Goal: Transaction & Acquisition: Book appointment/travel/reservation

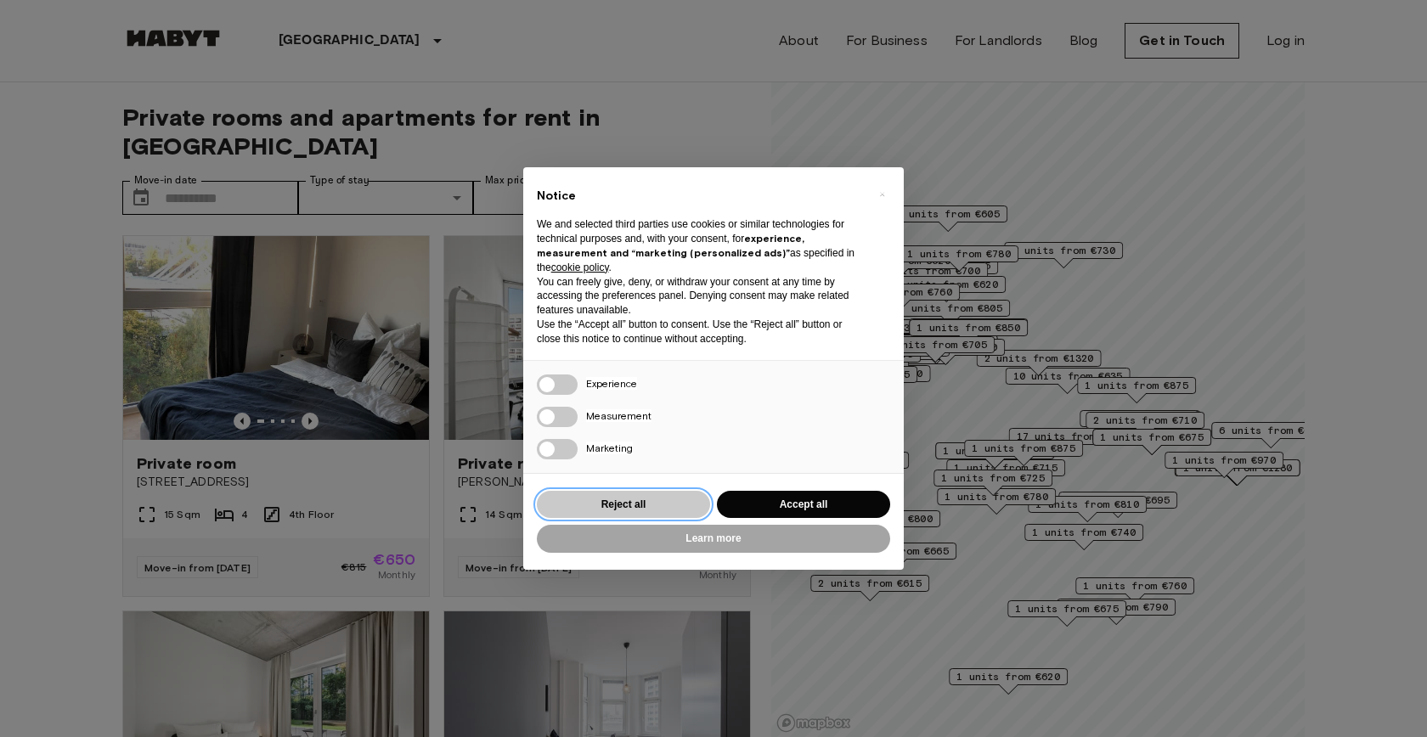
click at [648, 504] on button "Reject all" at bounding box center [623, 505] width 173 height 28
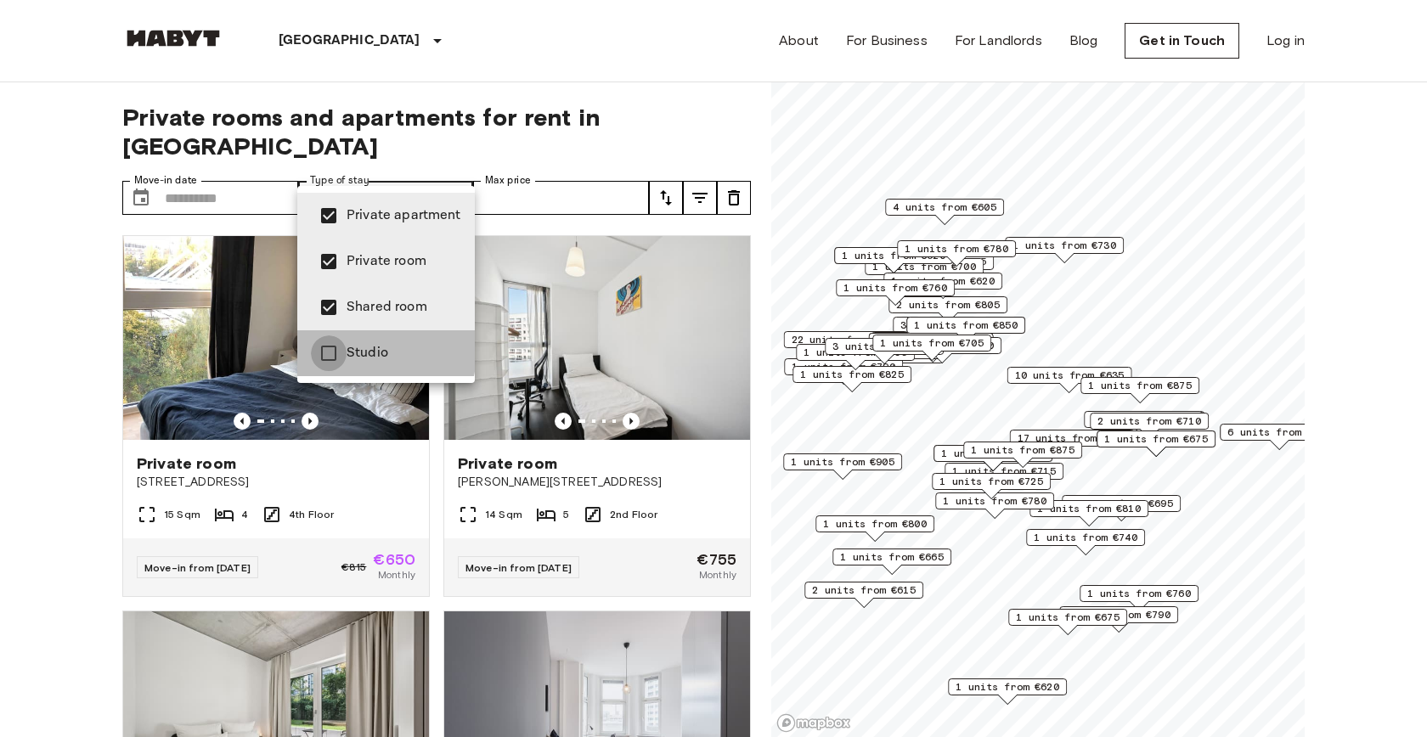
type input "**********"
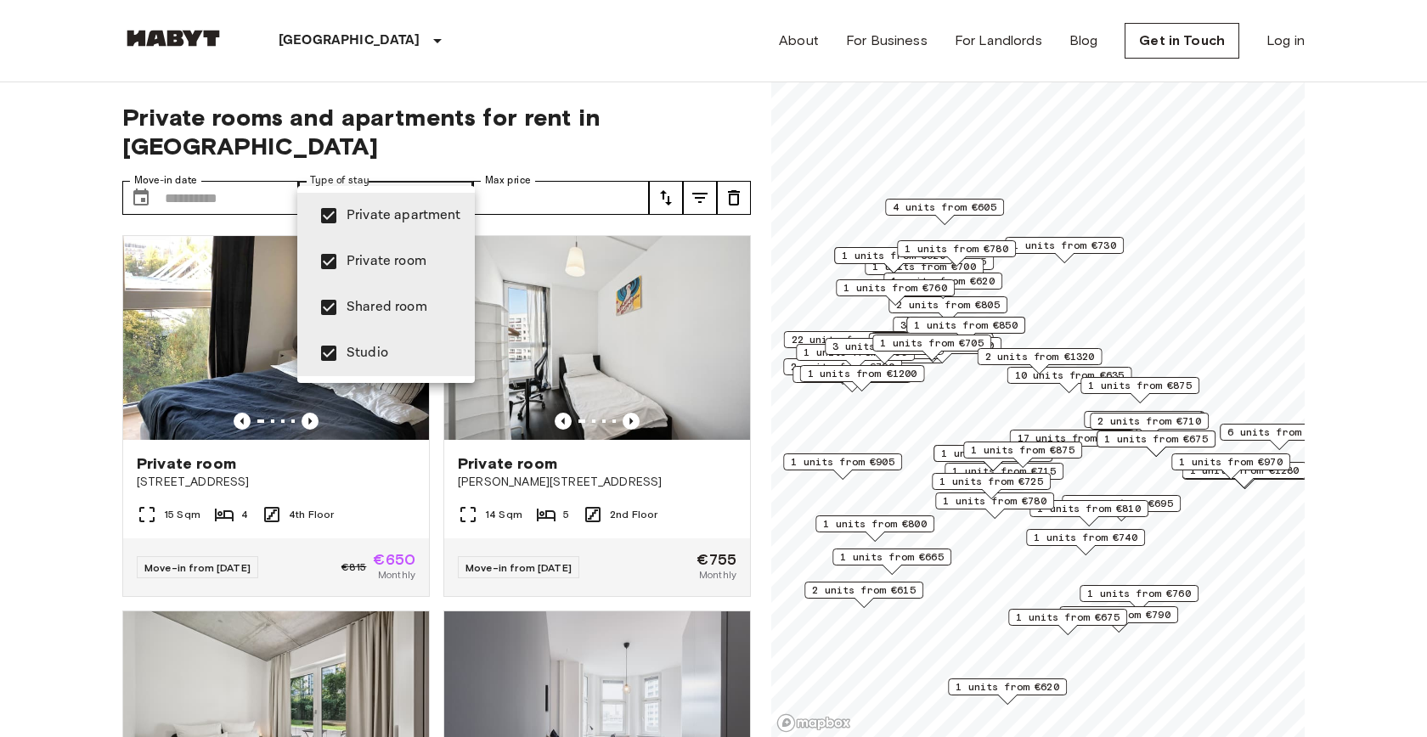
click at [570, 170] on div at bounding box center [713, 368] width 1427 height 737
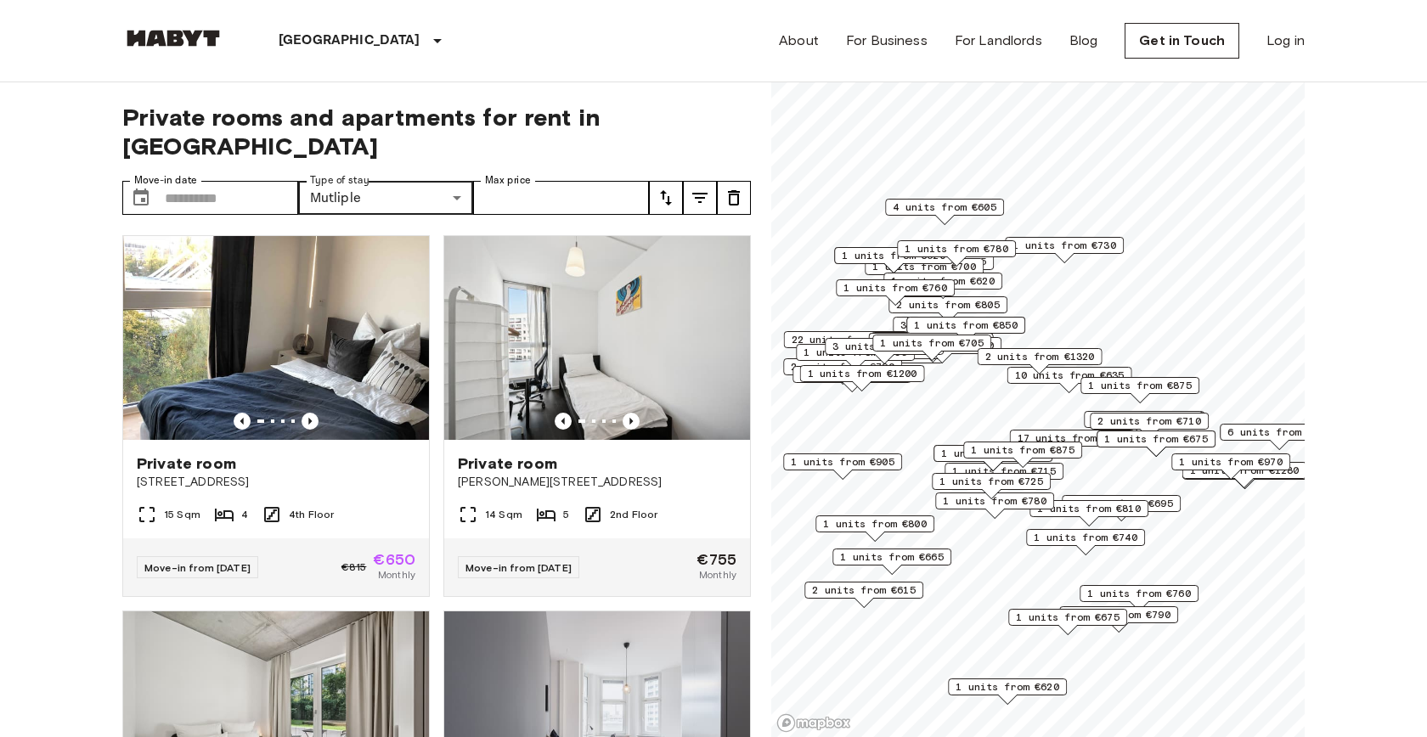
click at [737, 188] on icon "tune" at bounding box center [734, 198] width 20 height 20
click at [245, 181] on input "Move-in date" at bounding box center [231, 198] width 133 height 34
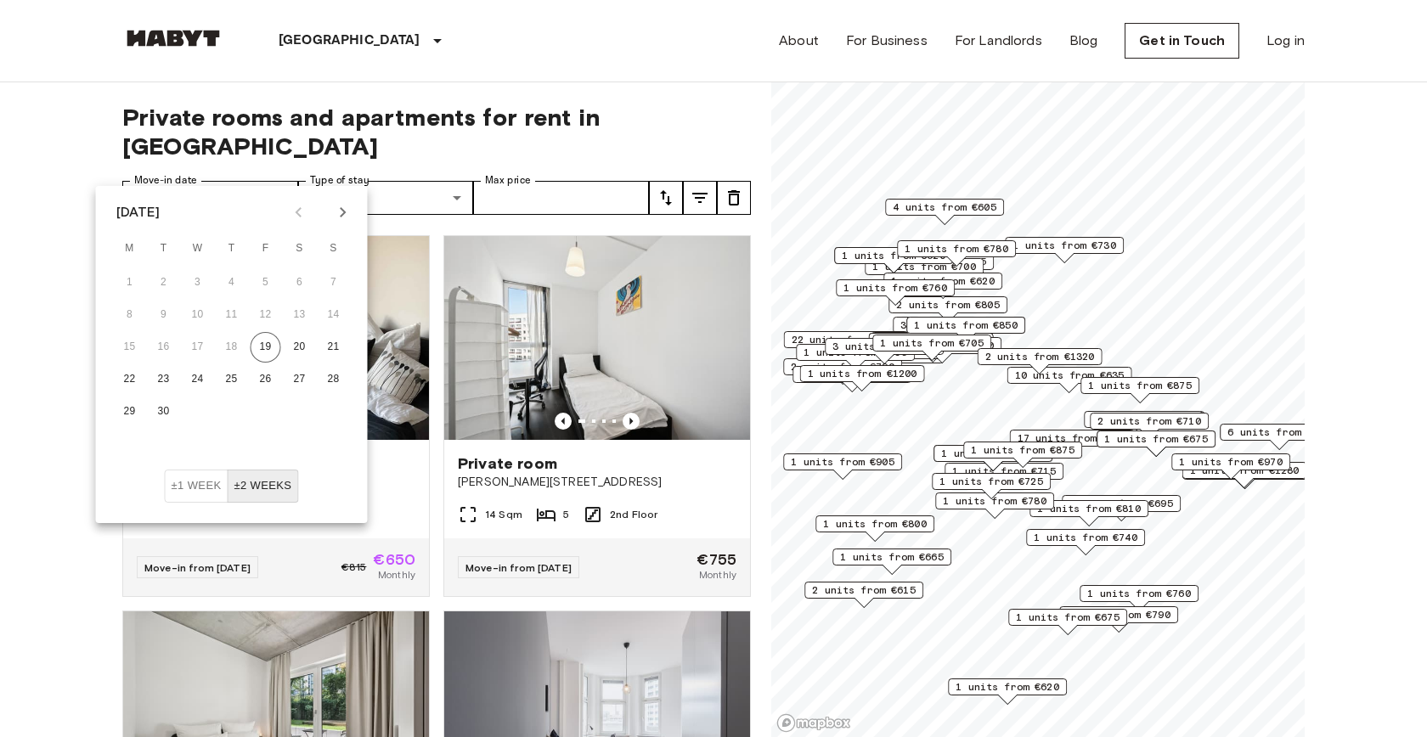
click at [351, 218] on icon "Next month" at bounding box center [343, 212] width 20 height 20
click at [203, 283] on button "1" at bounding box center [198, 283] width 31 height 31
type input "**********"
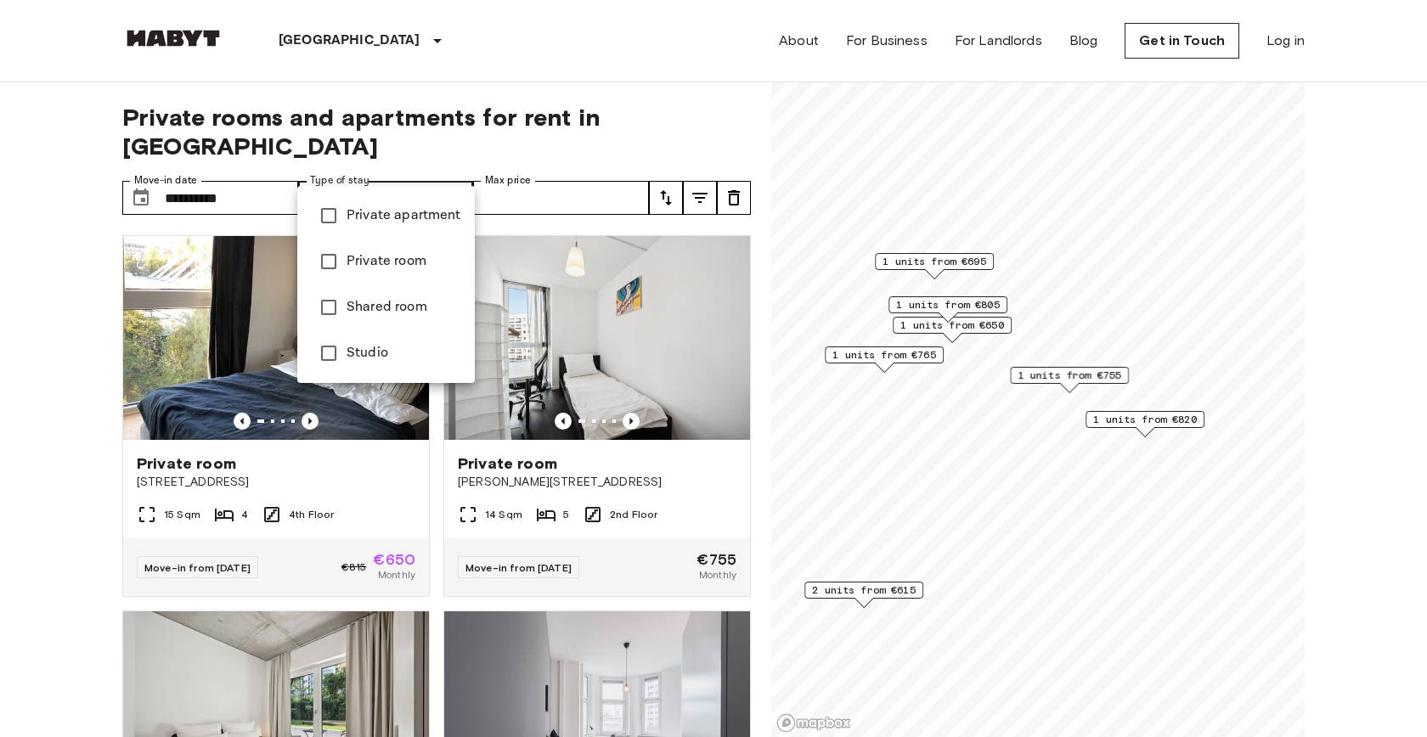
click at [432, 172] on div at bounding box center [713, 368] width 1427 height 737
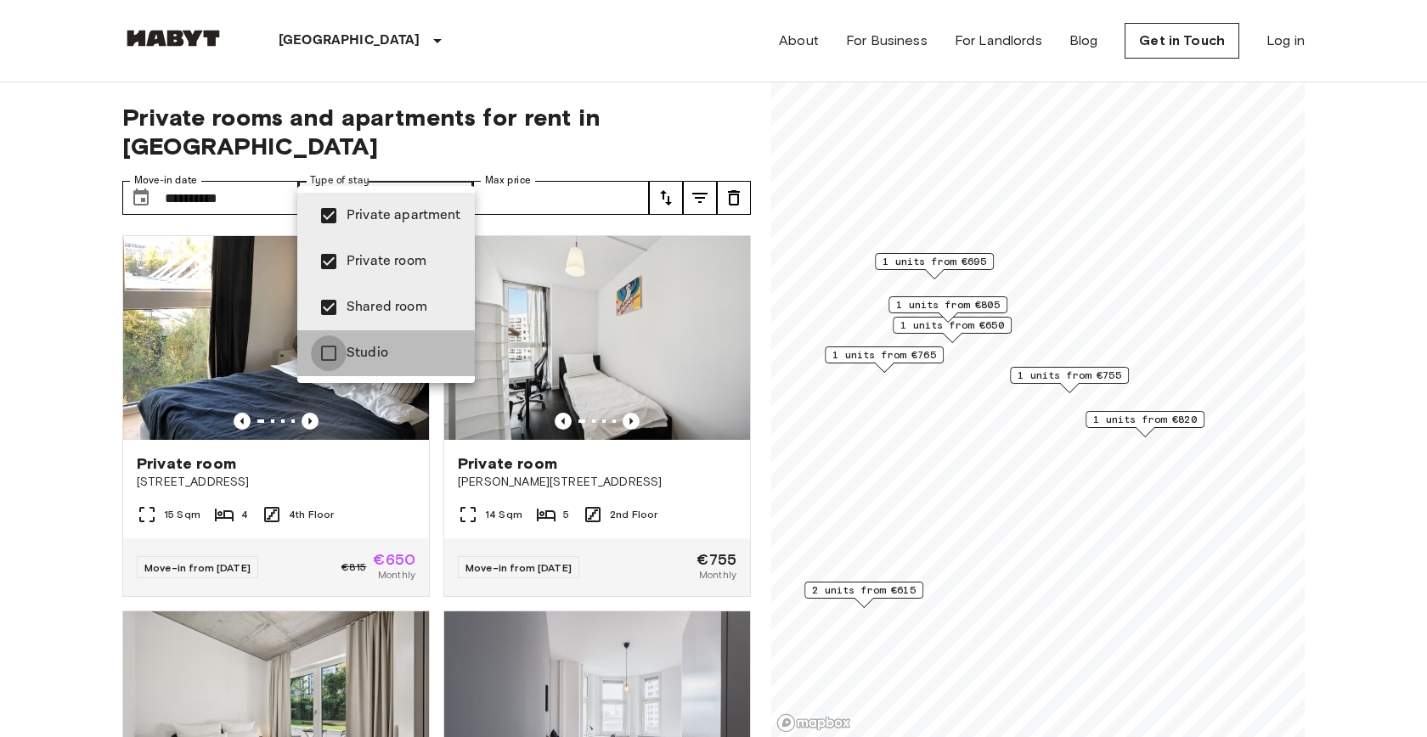
type input "**********"
click at [43, 393] on div at bounding box center [713, 368] width 1427 height 737
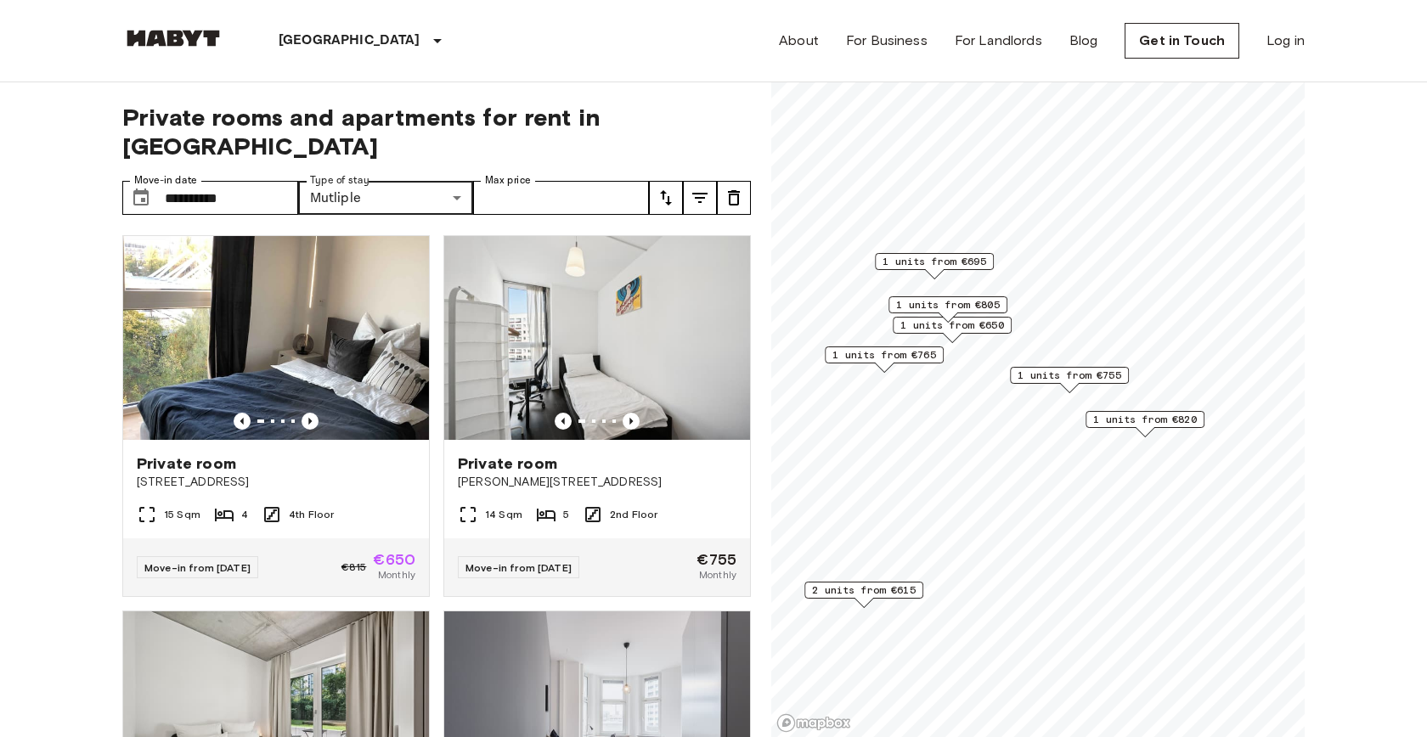
click at [698, 193] on icon "tune" at bounding box center [699, 198] width 15 height 10
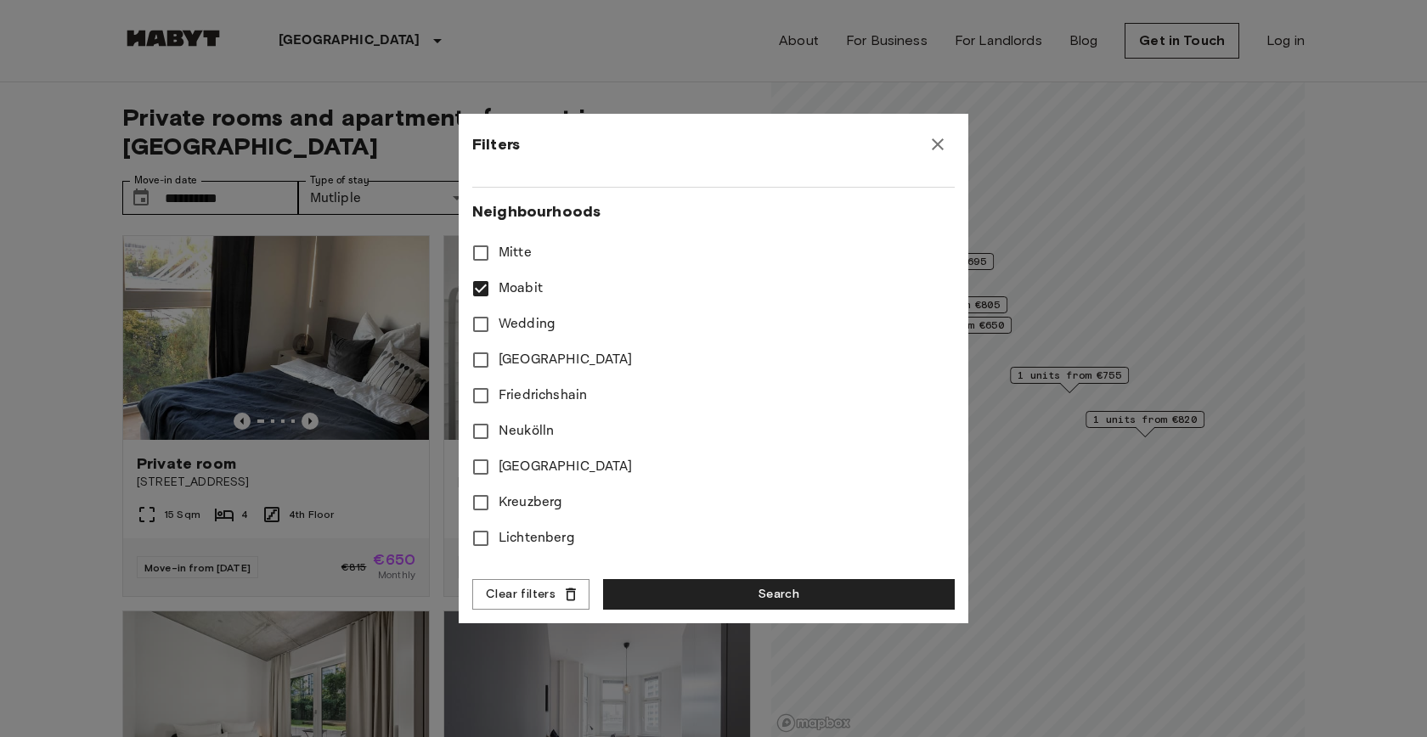
scroll to position [471, 0]
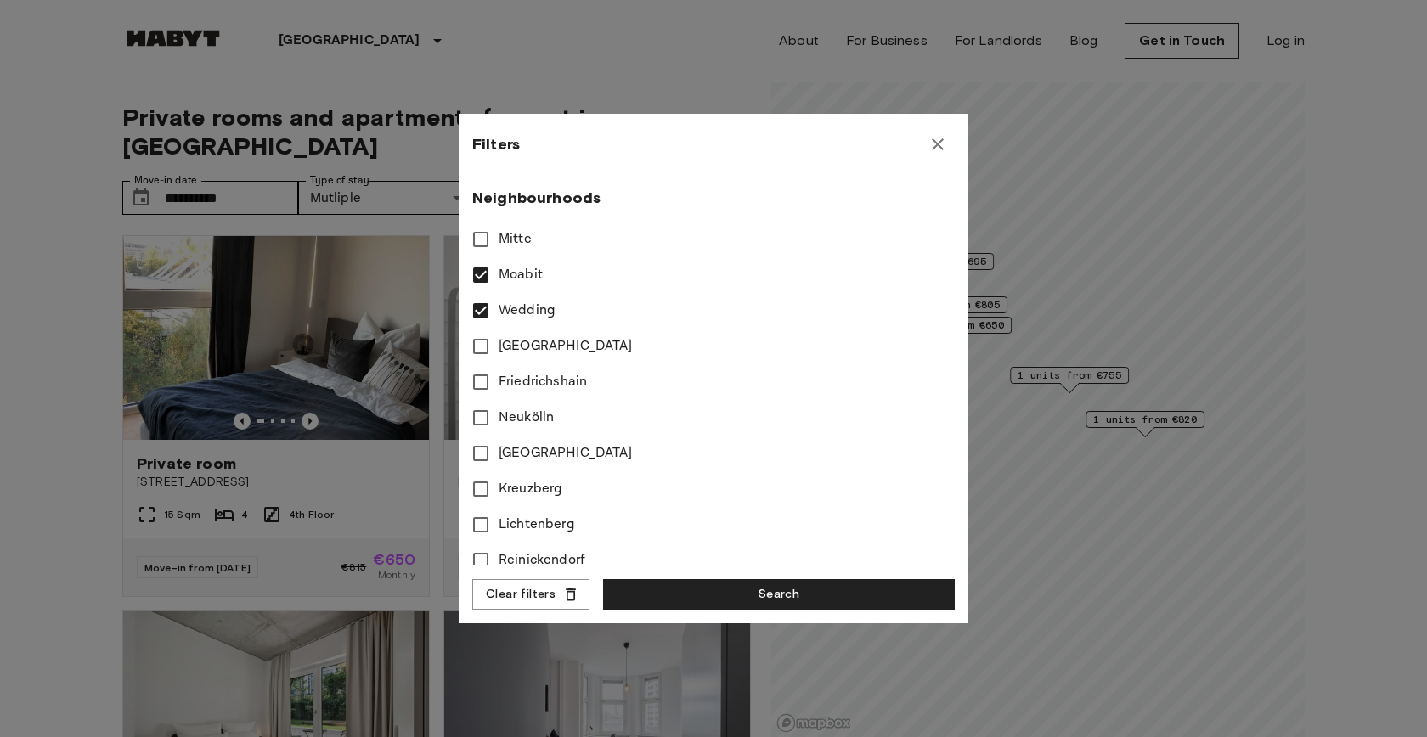
click at [666, 464] on label "Rummelsburg" at bounding box center [702, 454] width 478 height 36
click at [643, 454] on label "Rummelsburg" at bounding box center [702, 454] width 478 height 36
type input "**"
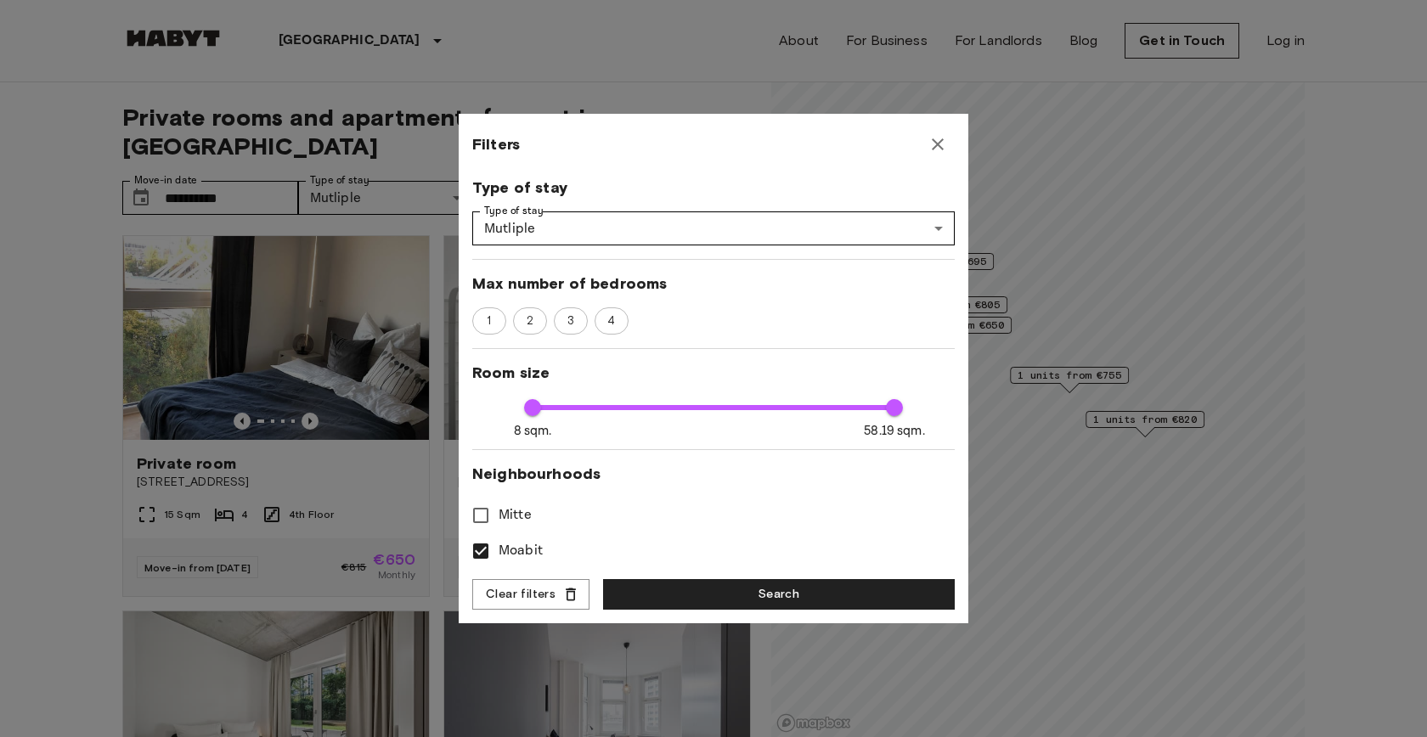
scroll to position [0, 0]
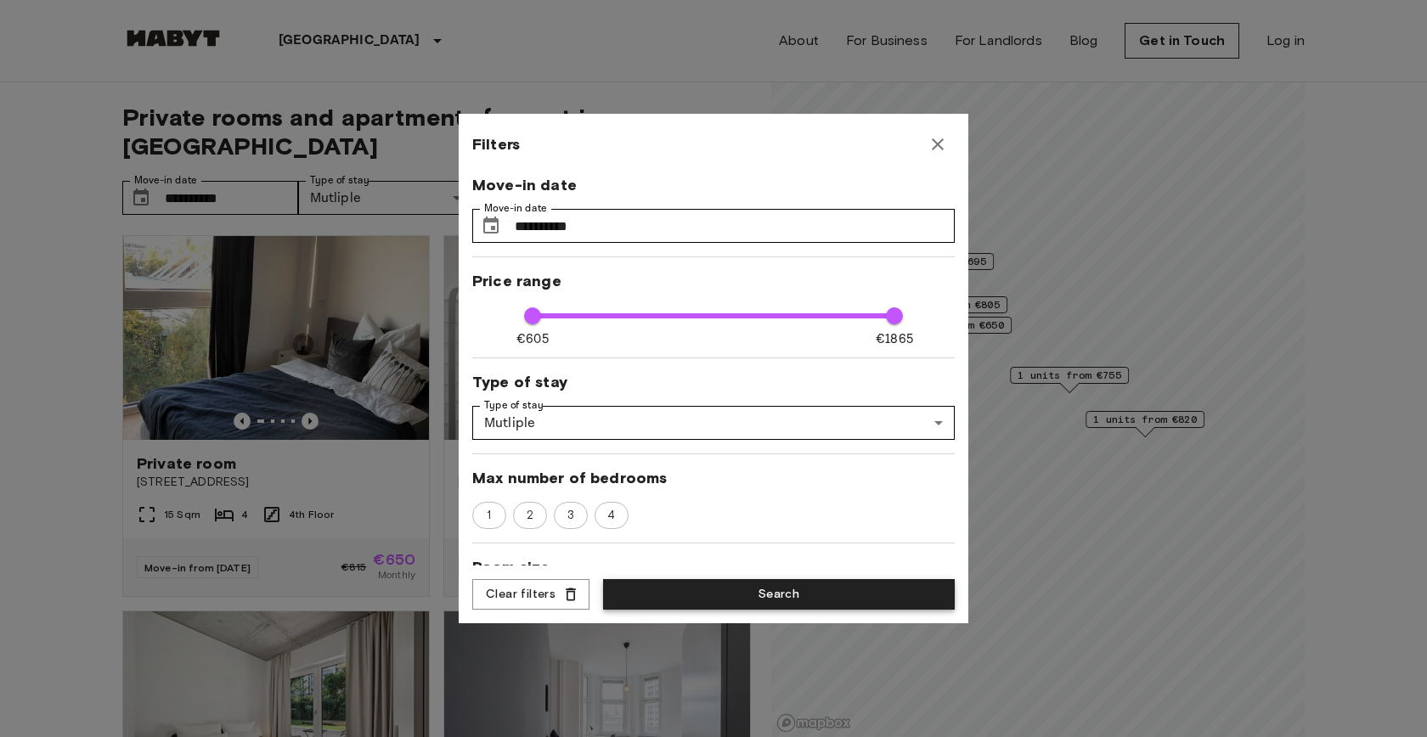
click at [778, 595] on button "Search" at bounding box center [779, 594] width 352 height 31
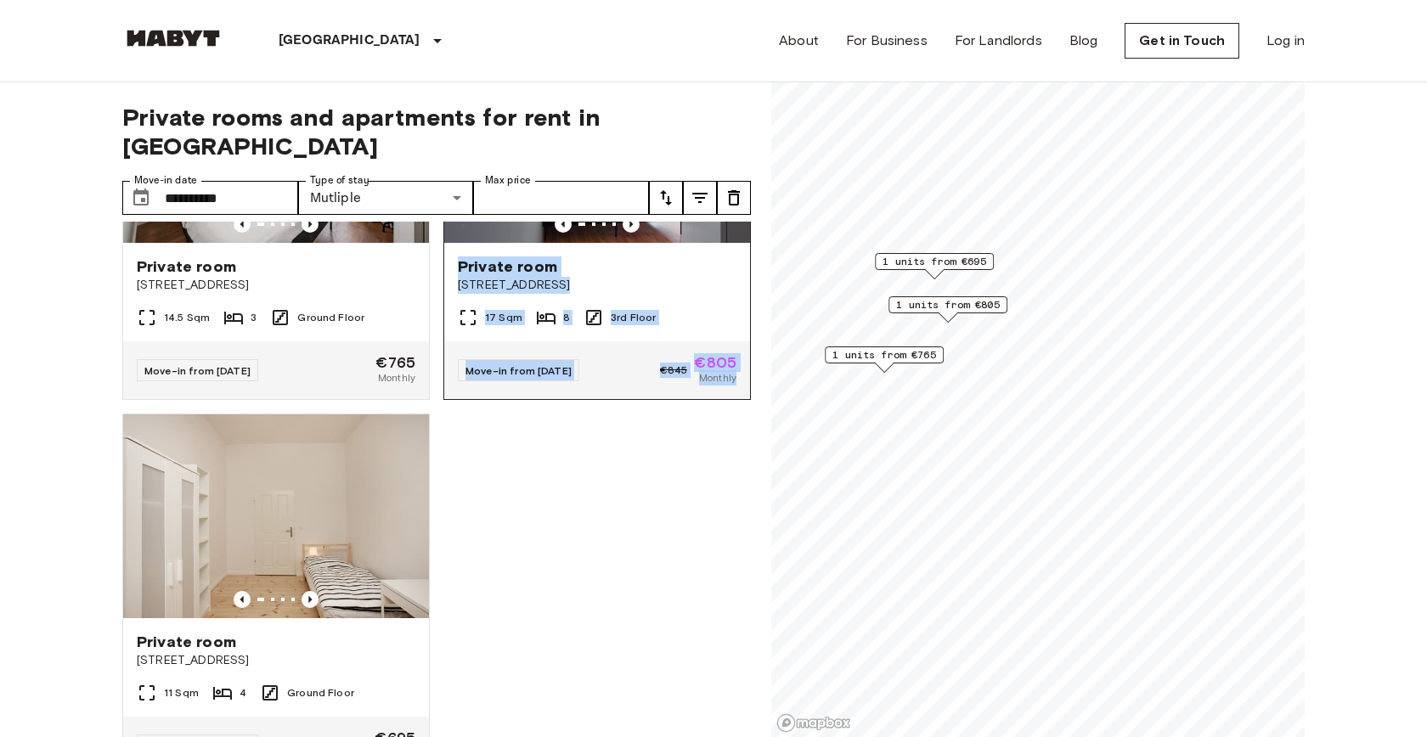
scroll to position [212, 0]
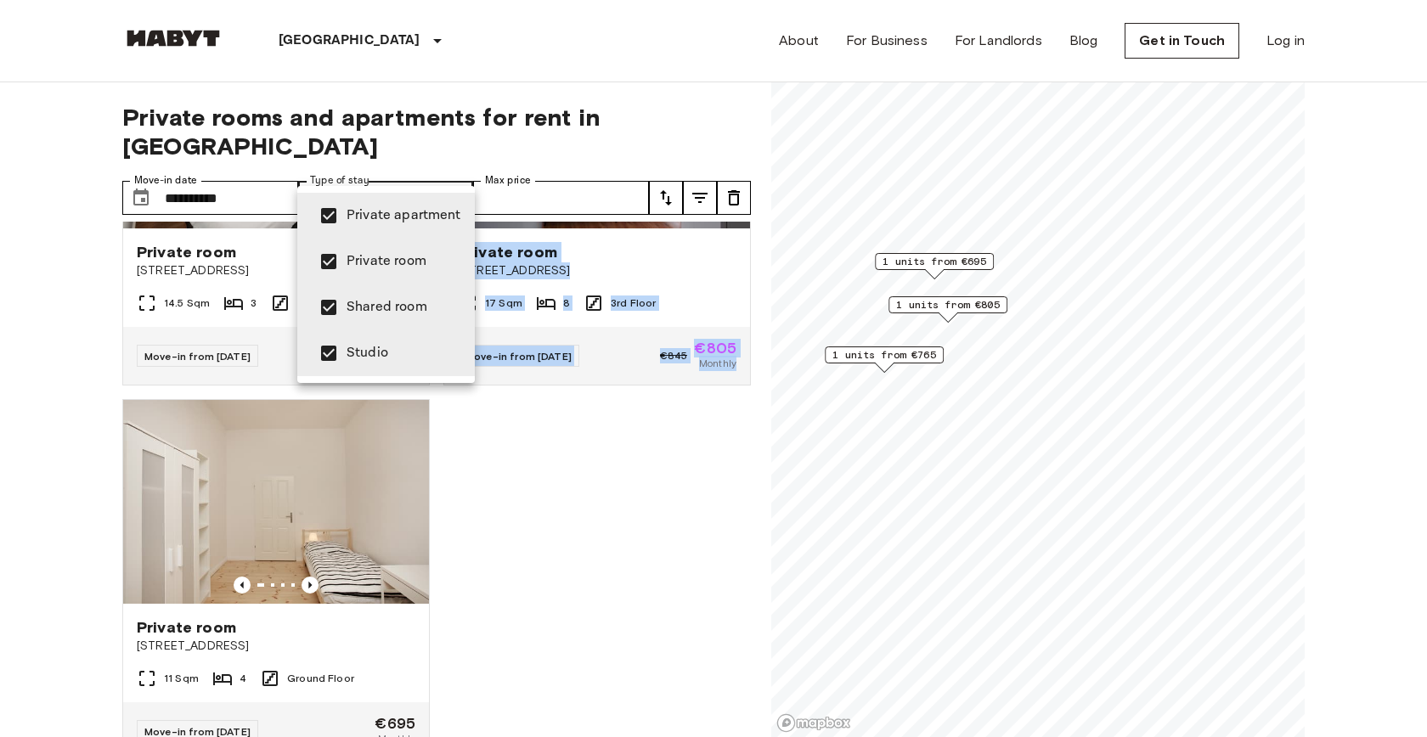
click at [455, 166] on div at bounding box center [713, 368] width 1427 height 737
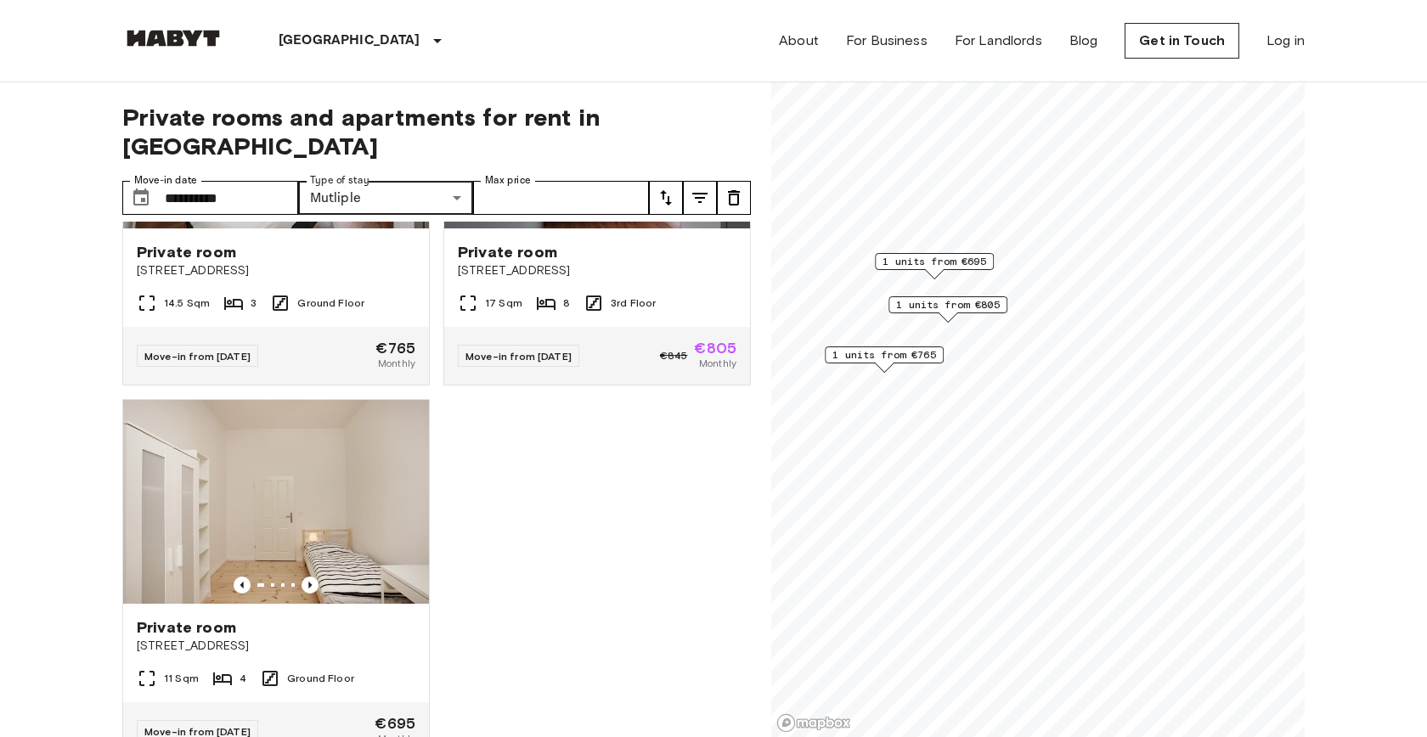
scroll to position [240, 0]
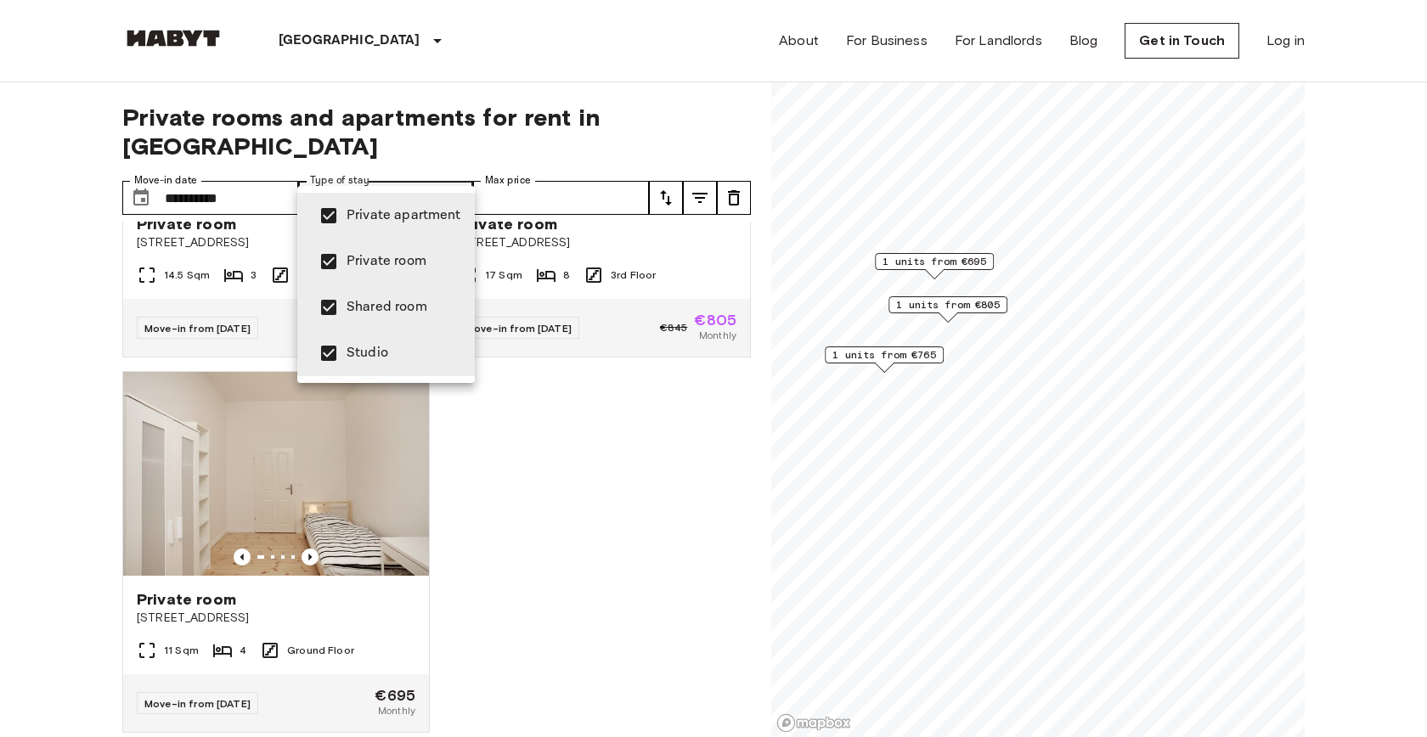
click at [562, 424] on div at bounding box center [713, 368] width 1427 height 737
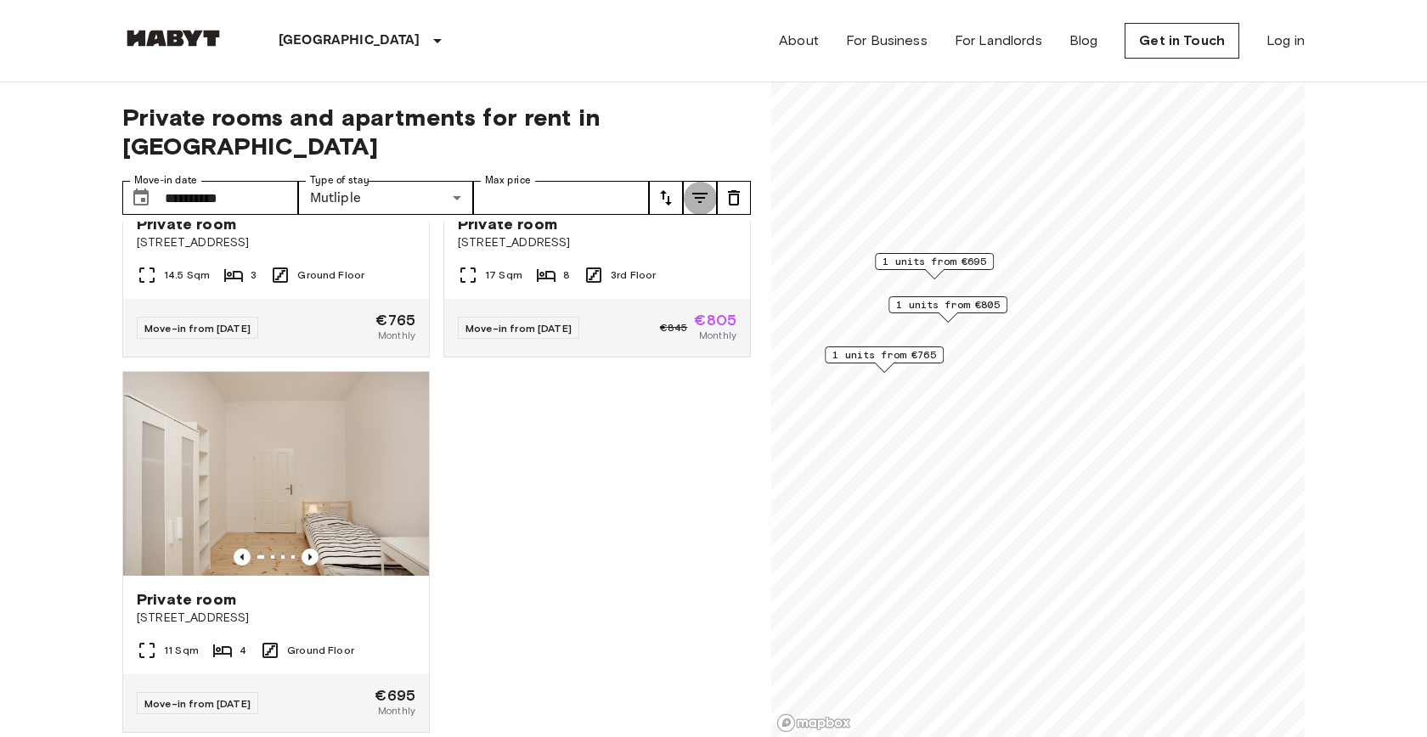
click at [701, 193] on icon "tune" at bounding box center [699, 198] width 15 height 10
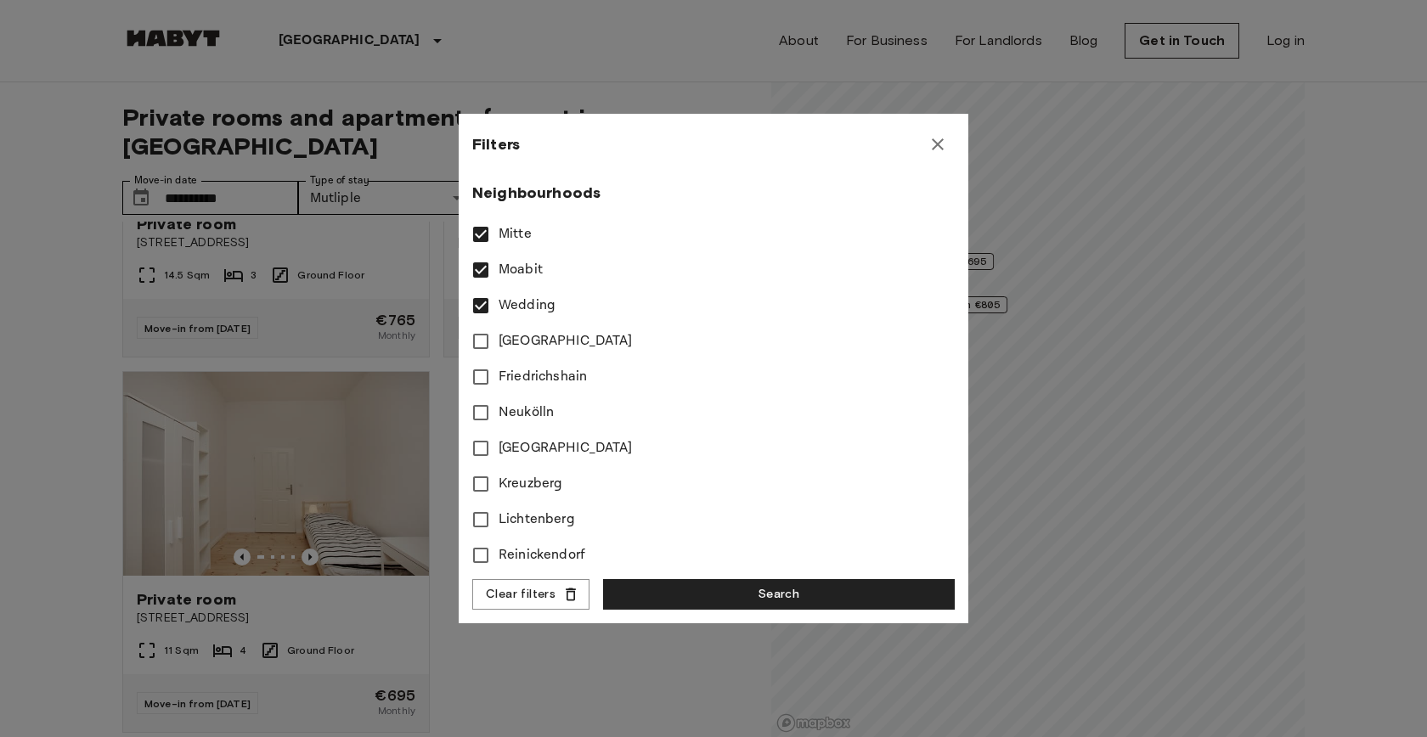
scroll to position [479, 0]
click at [511, 377] on span "Friedrichshain" at bounding box center [543, 374] width 88 height 20
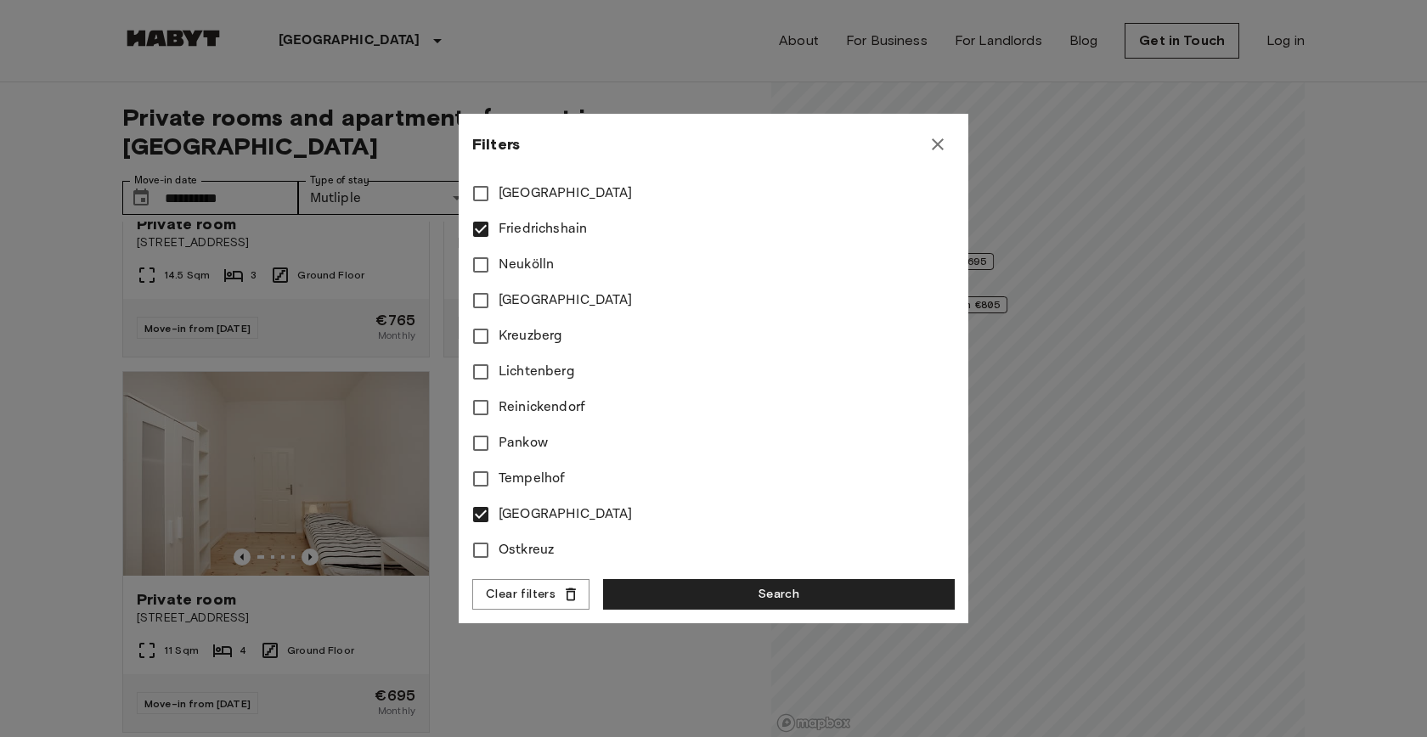
scroll to position [626, 0]
click at [528, 551] on span "Ostkreuz" at bounding box center [526, 548] width 55 height 20
type input "**"
click at [763, 603] on button "Search" at bounding box center [779, 594] width 352 height 31
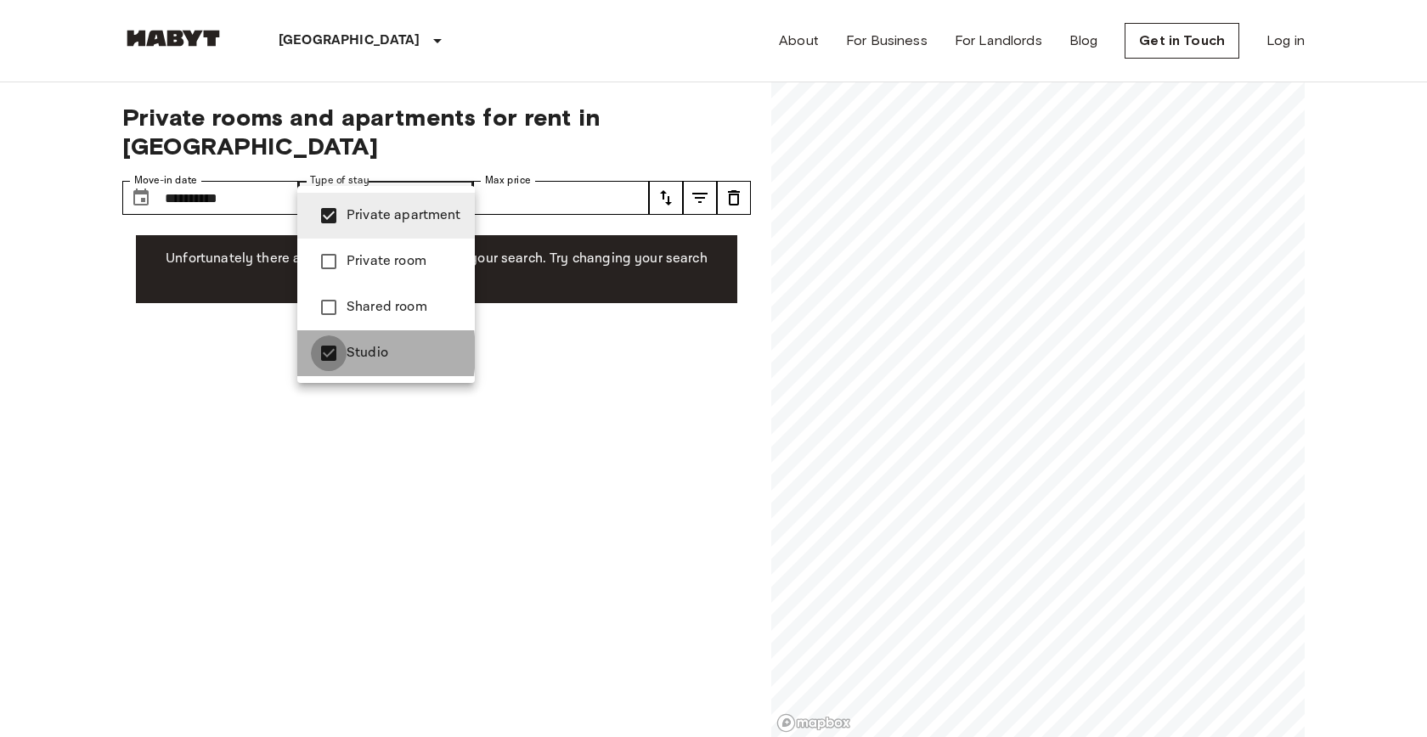
type input "**********"
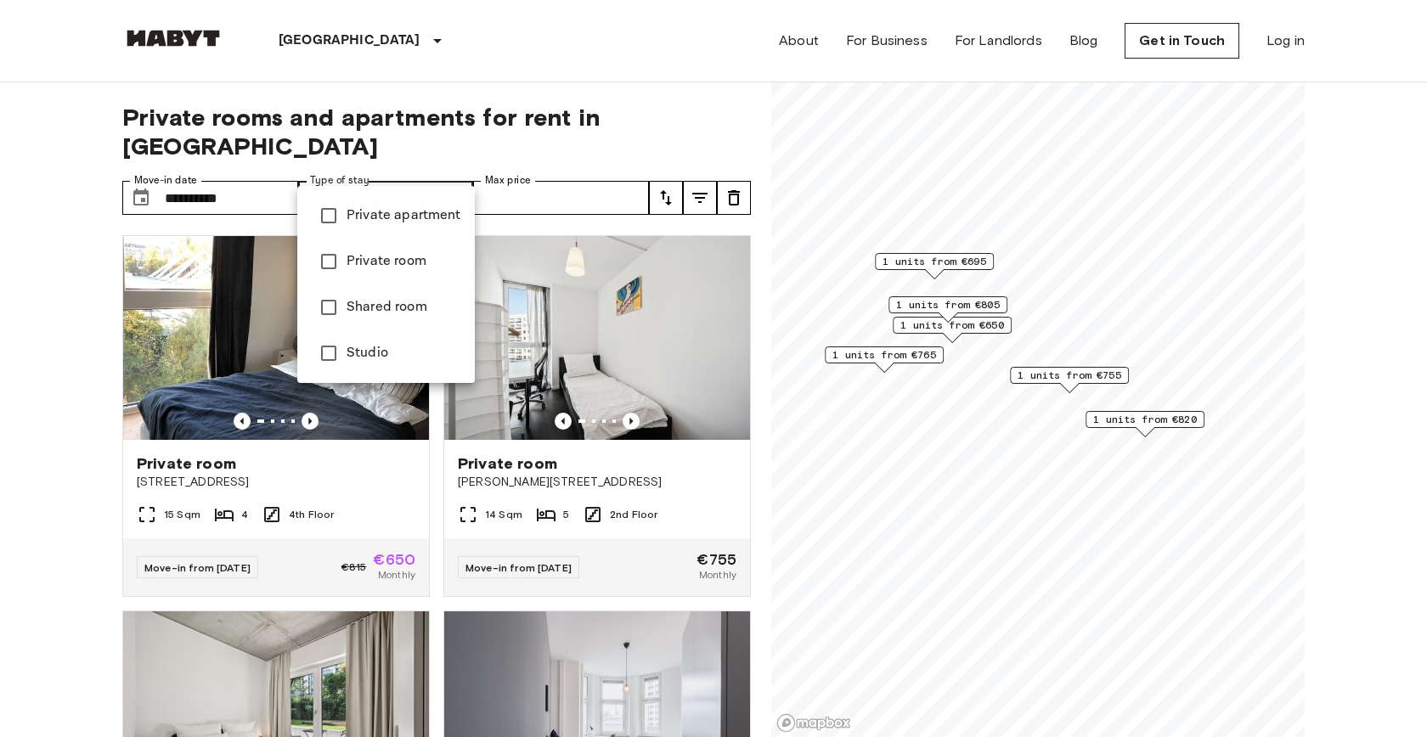
type input "**********"
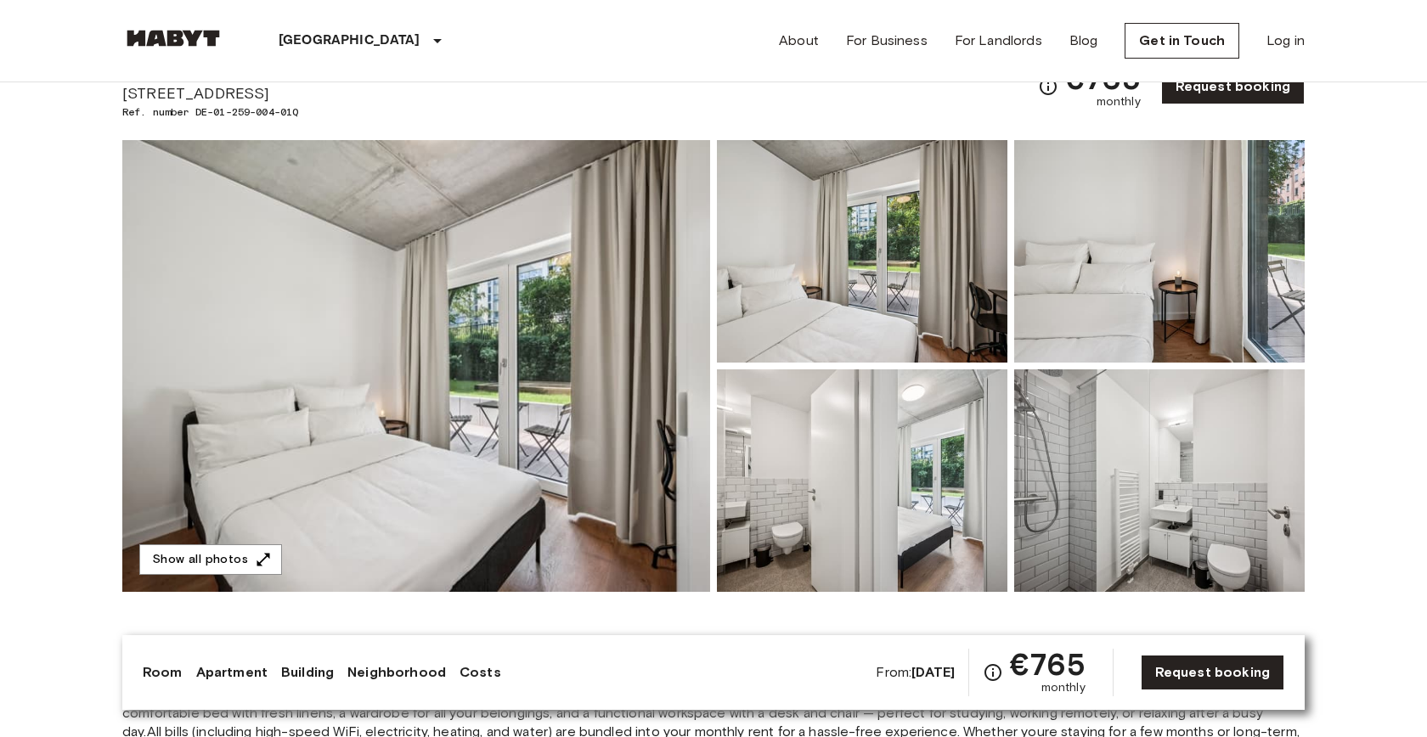
scroll to position [65, 0]
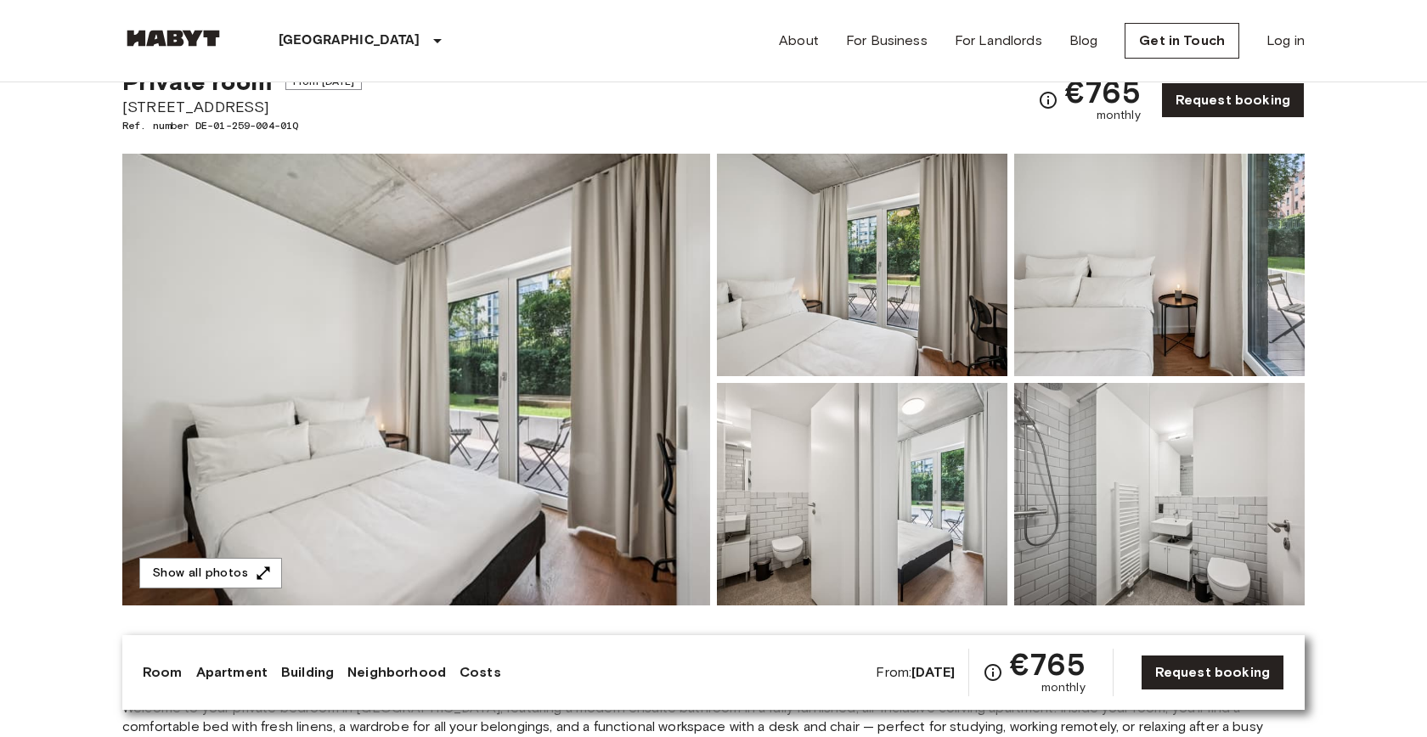
click at [550, 396] on img at bounding box center [416, 380] width 588 height 452
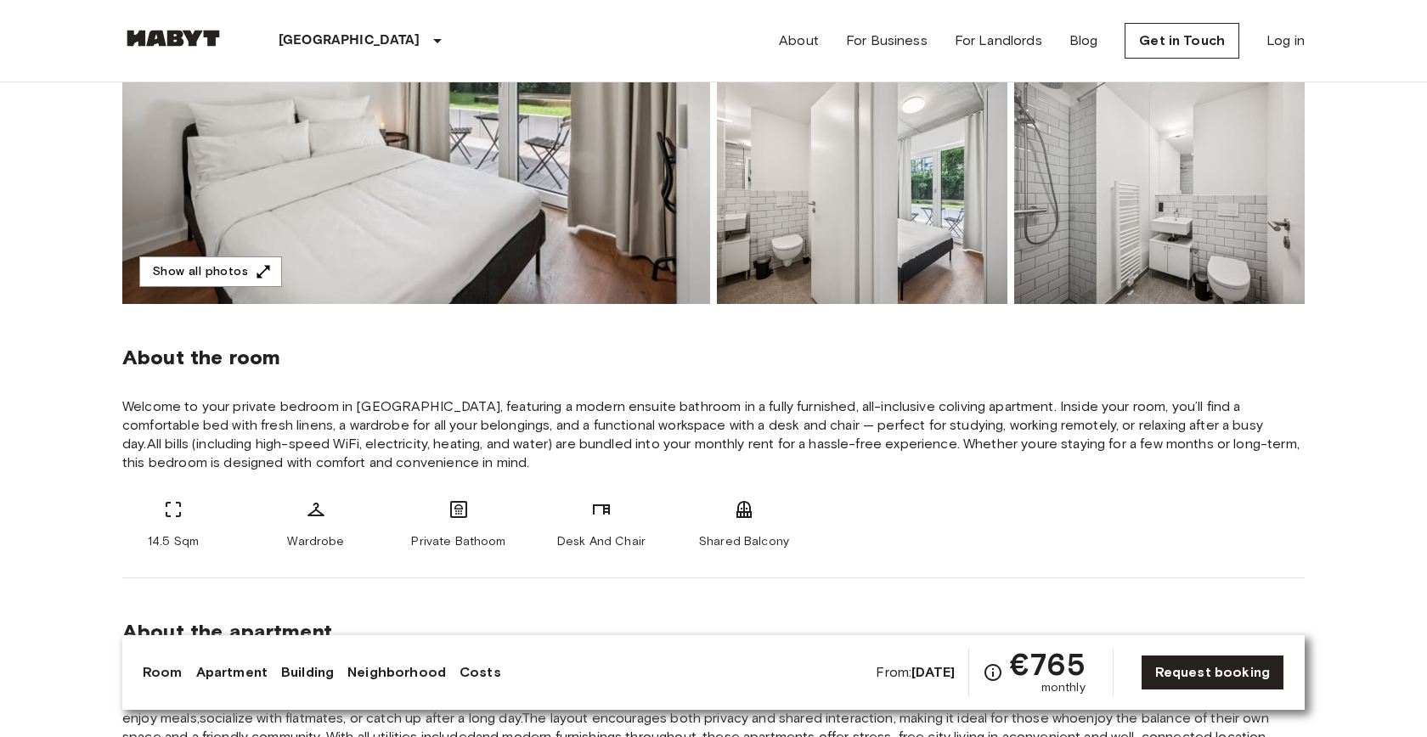
scroll to position [367, 0]
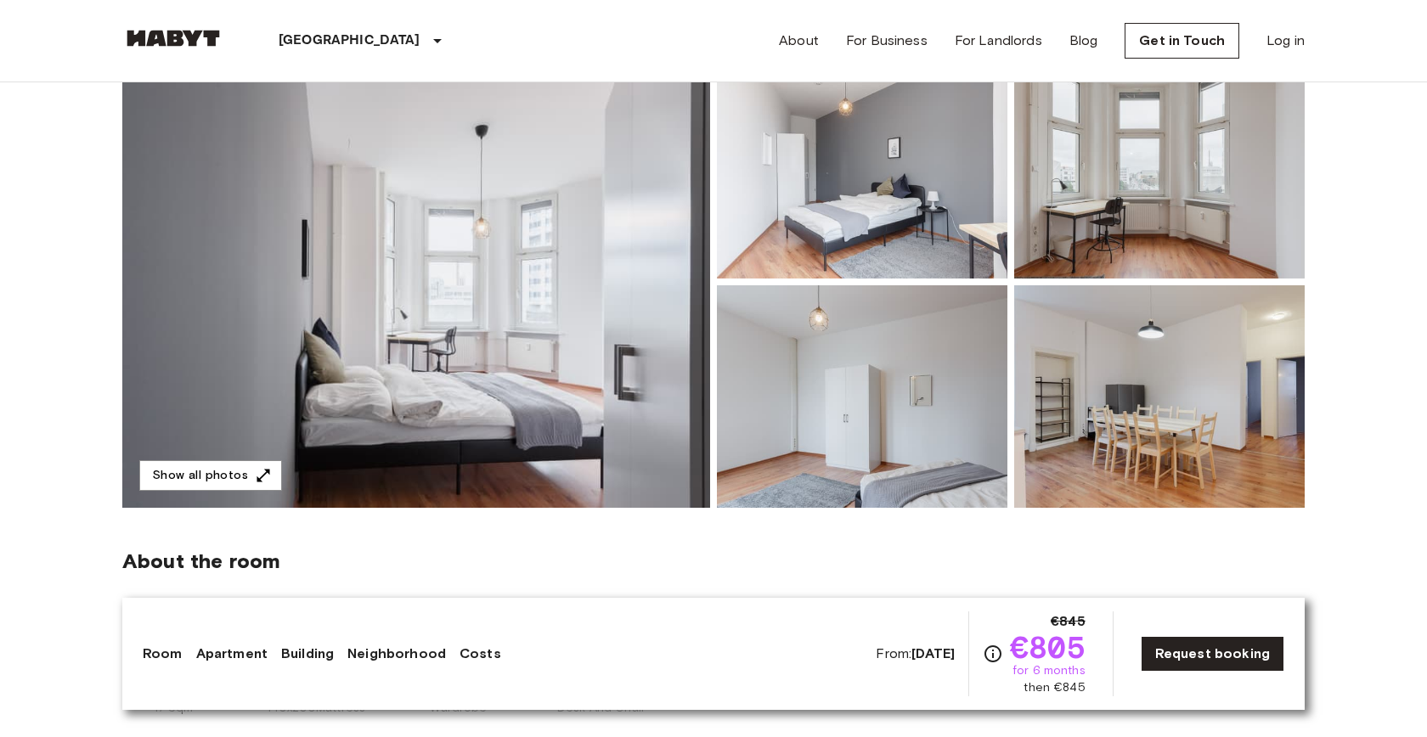
scroll to position [183, 0]
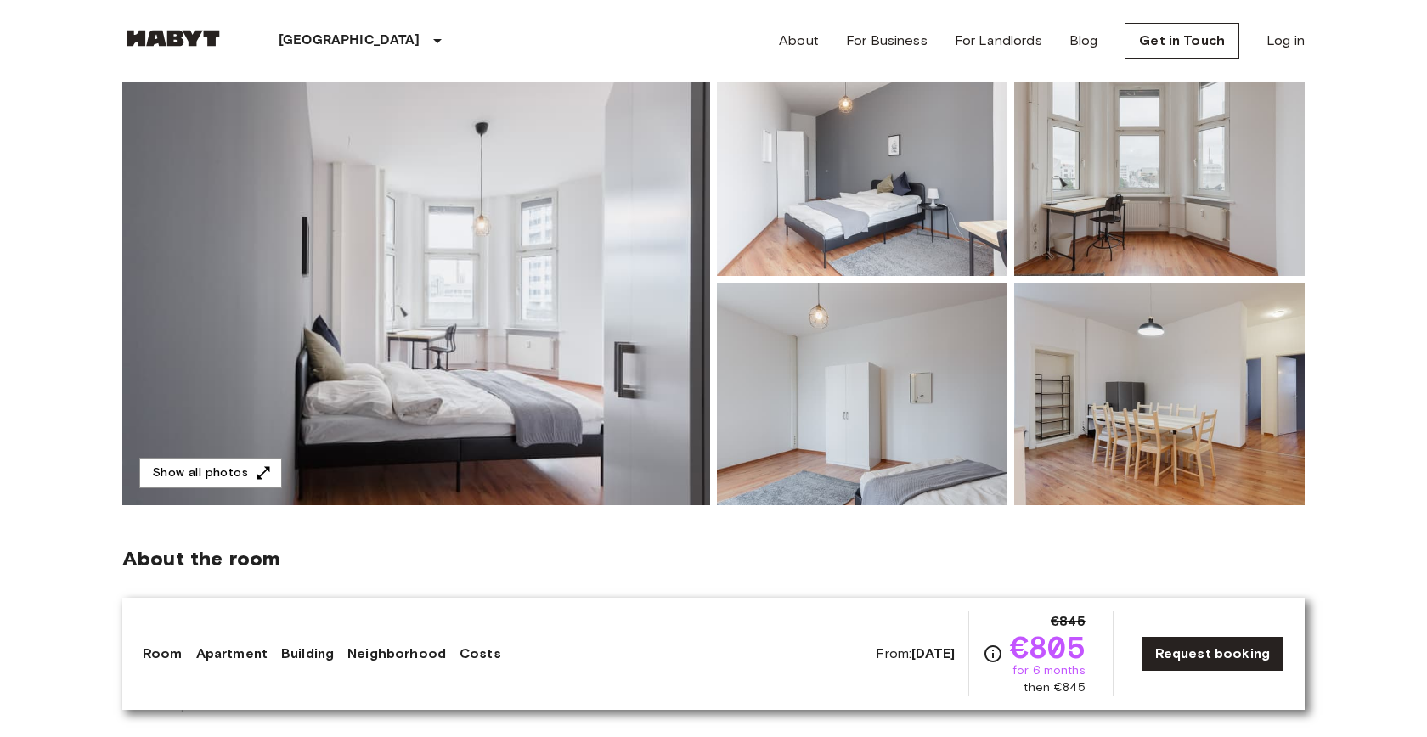
click at [496, 195] on img at bounding box center [416, 280] width 588 height 452
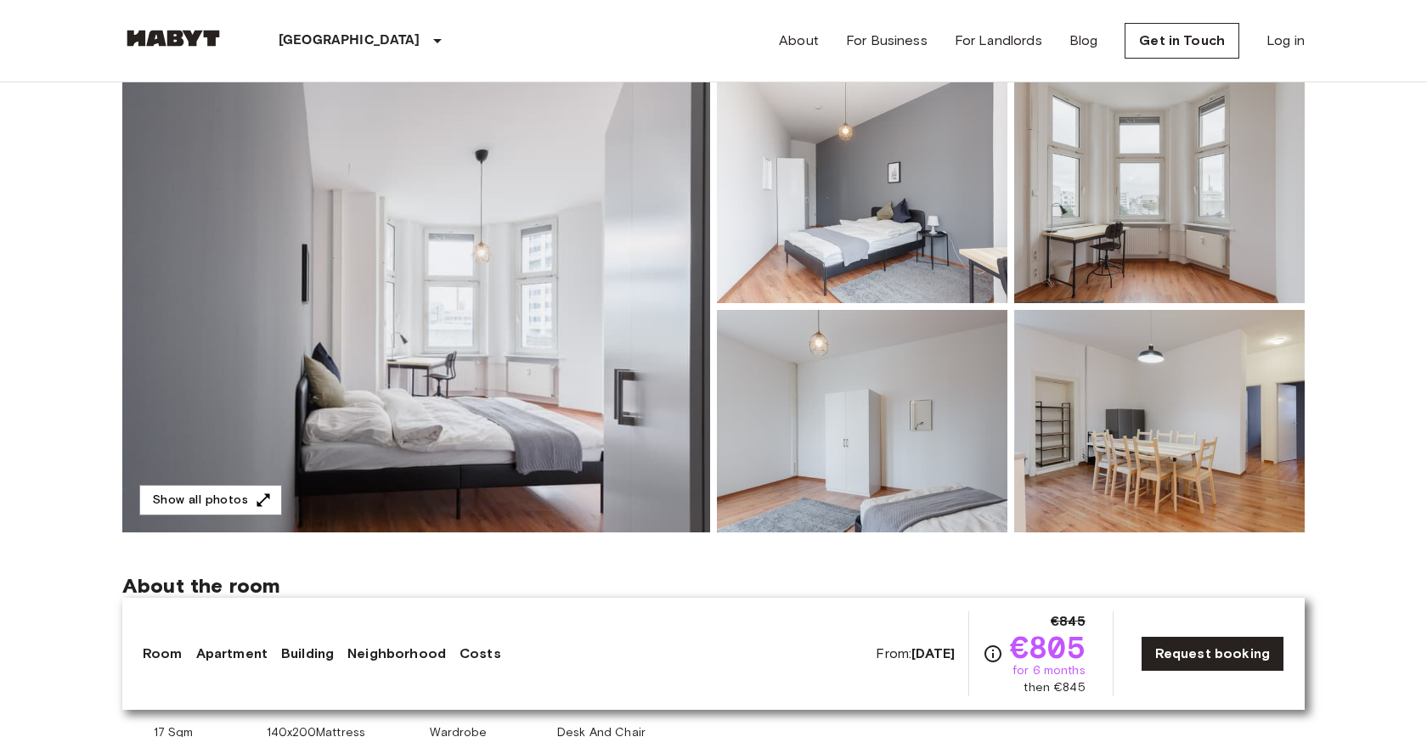
scroll to position [0, 0]
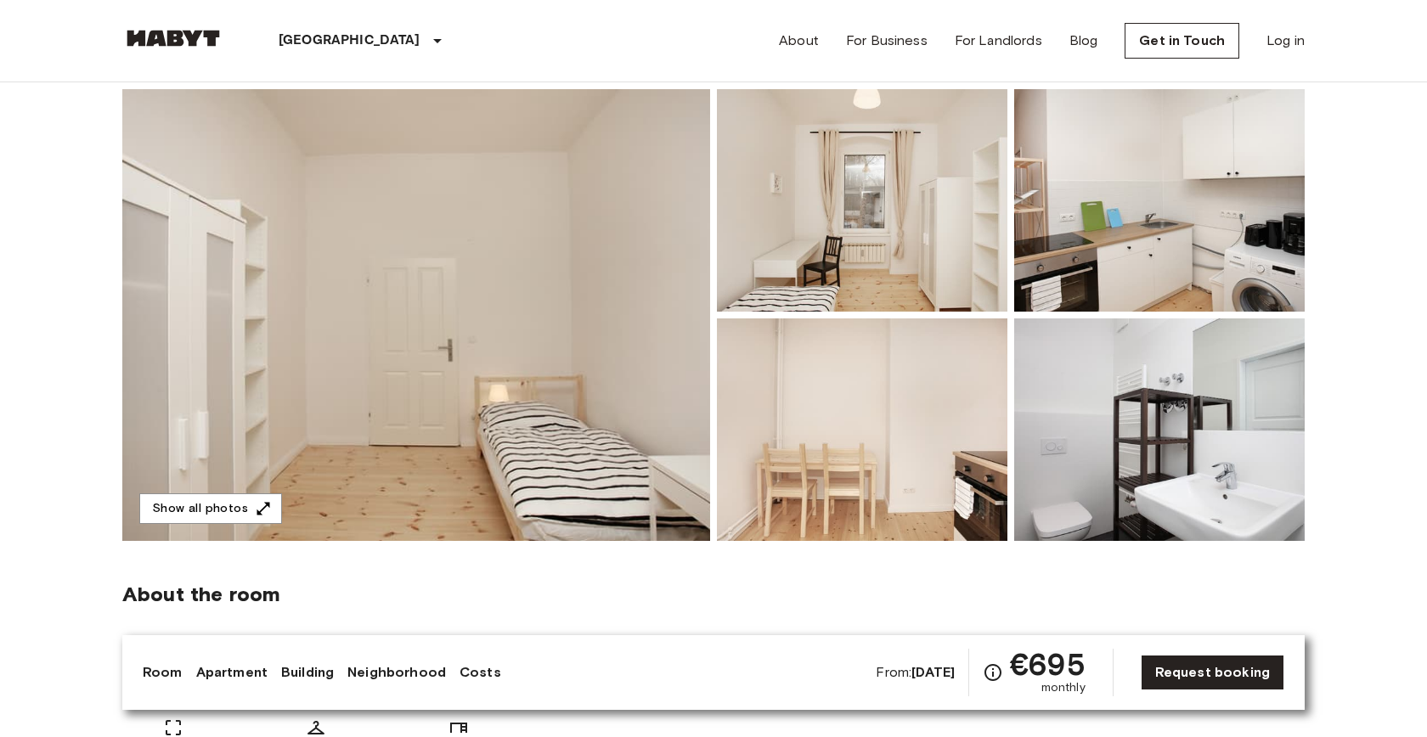
scroll to position [127, 0]
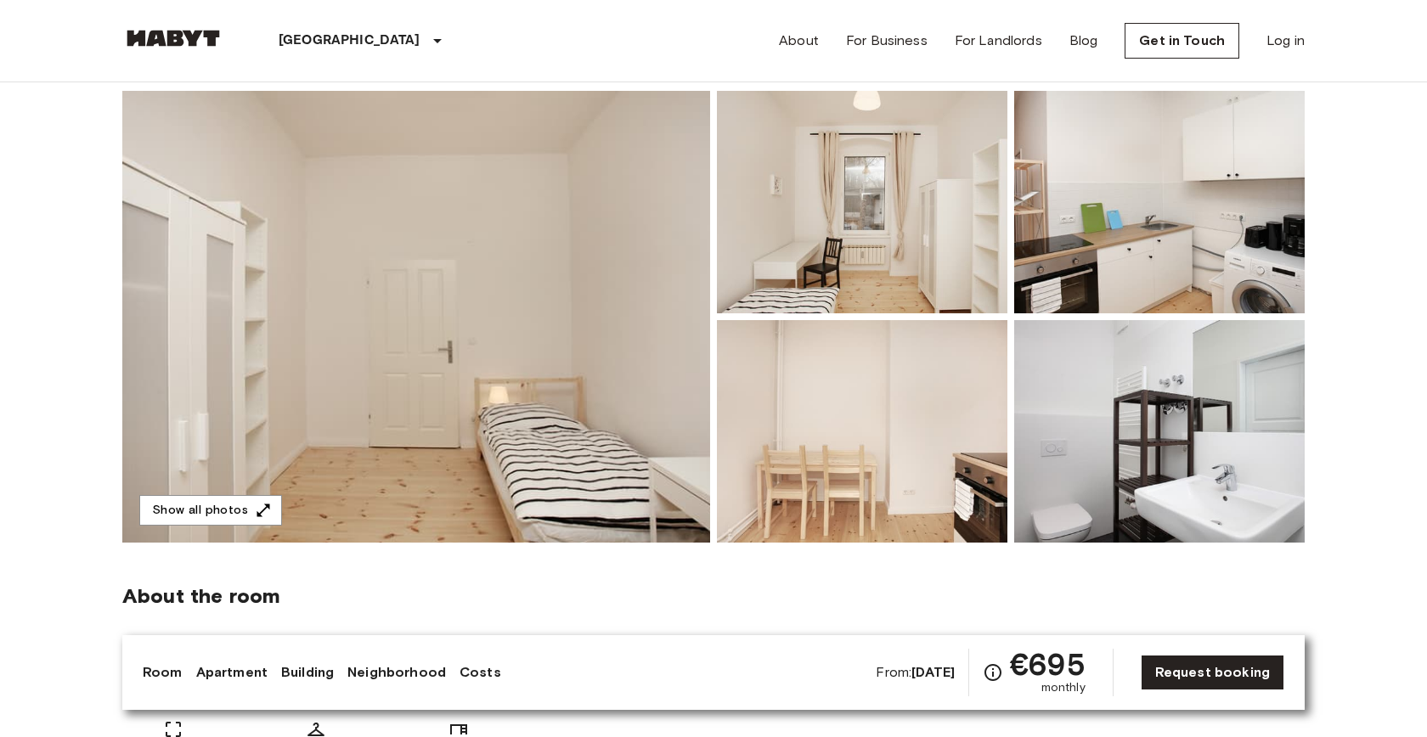
click at [819, 206] on img at bounding box center [862, 202] width 291 height 223
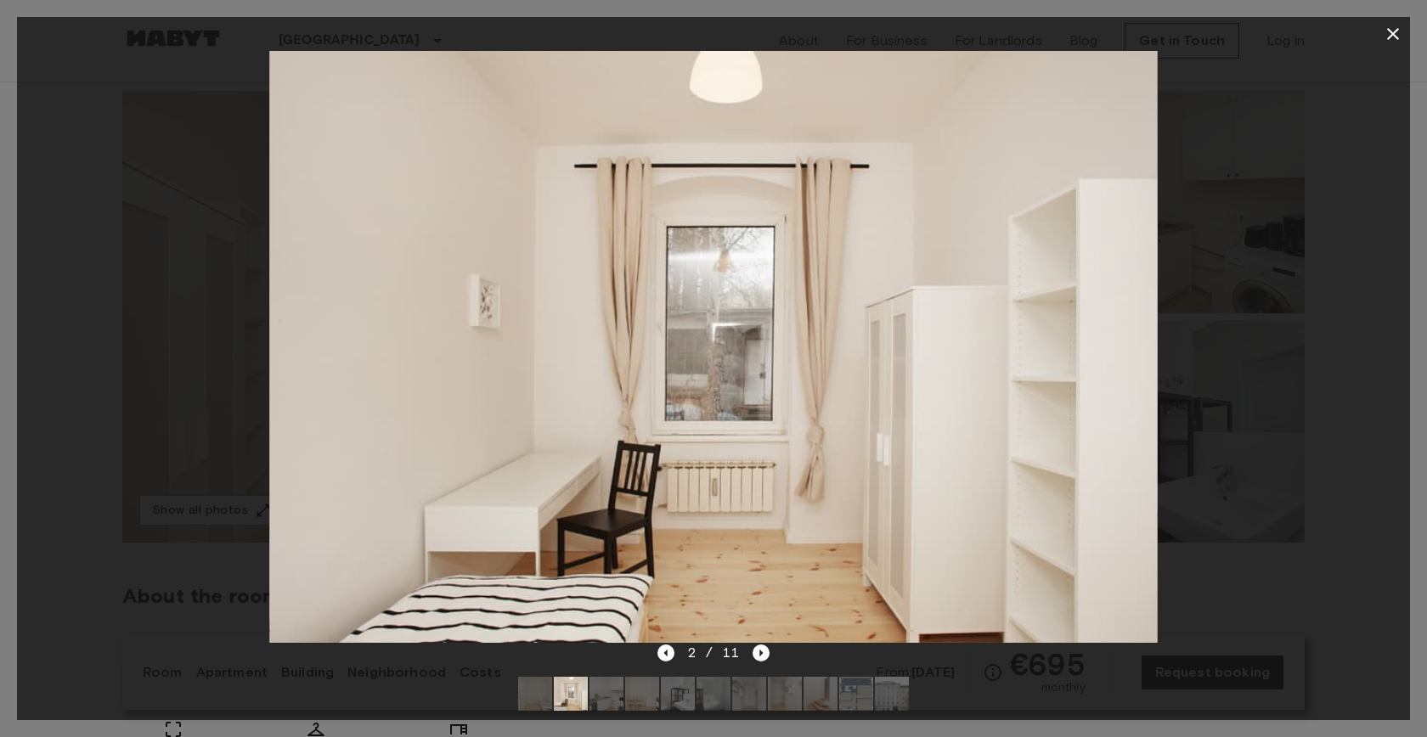
click at [94, 357] on div at bounding box center [713, 347] width 1393 height 592
click at [1397, 39] on icon "button" at bounding box center [1393, 34] width 20 height 20
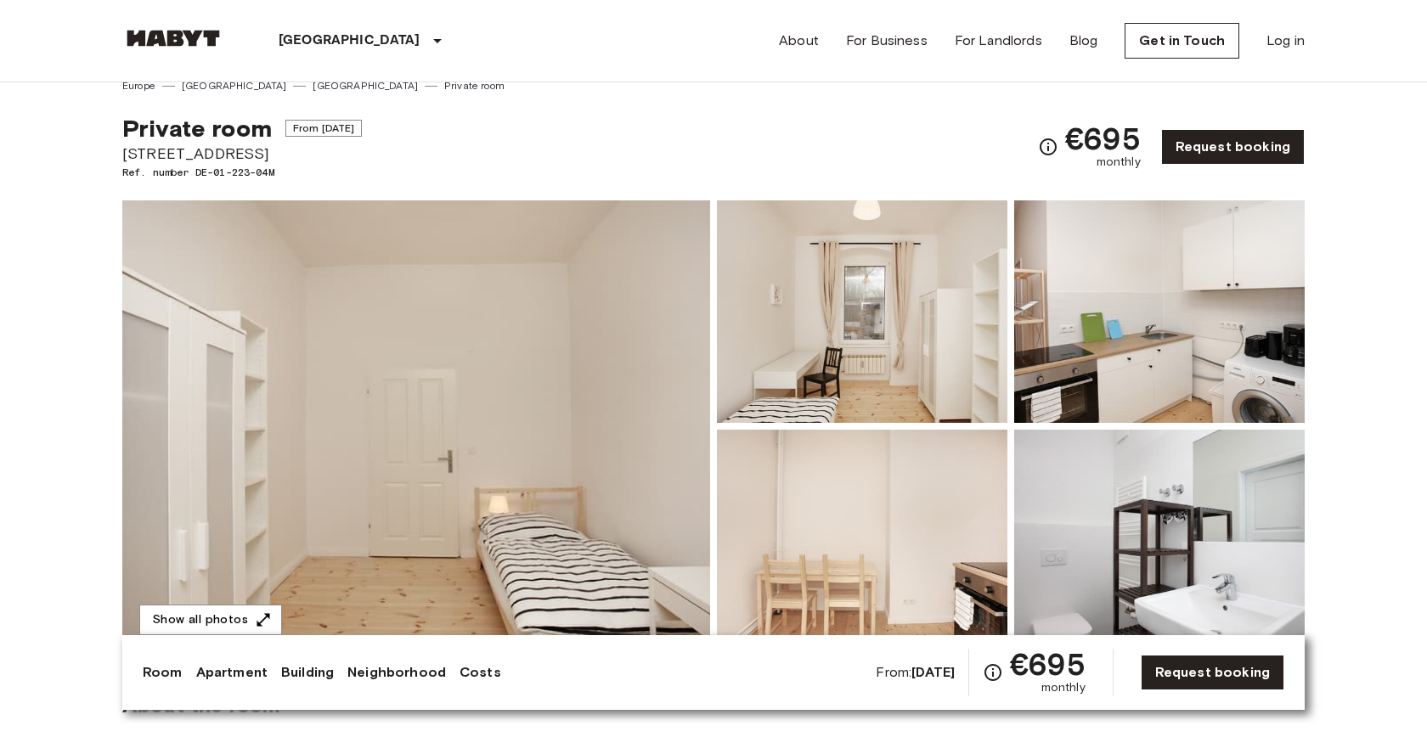
scroll to position [0, 0]
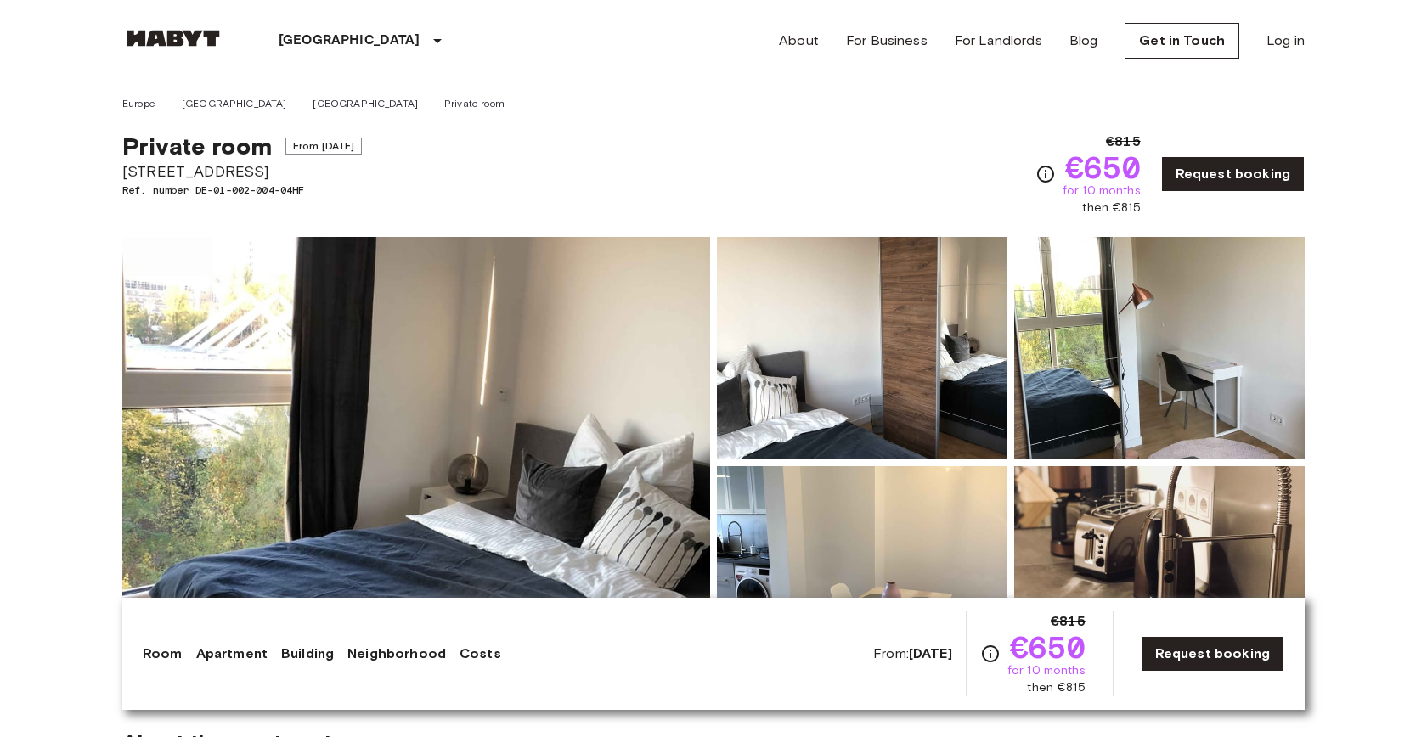
click at [180, 177] on span "Boyenstraße 31" at bounding box center [242, 172] width 240 height 22
copy span "Boyenstraße"
click at [600, 168] on div "Private room From Sep 21 2025 Boyenstraße 31 Ref. number DE-01-002-004-04HF €81…" at bounding box center [713, 163] width 1182 height 105
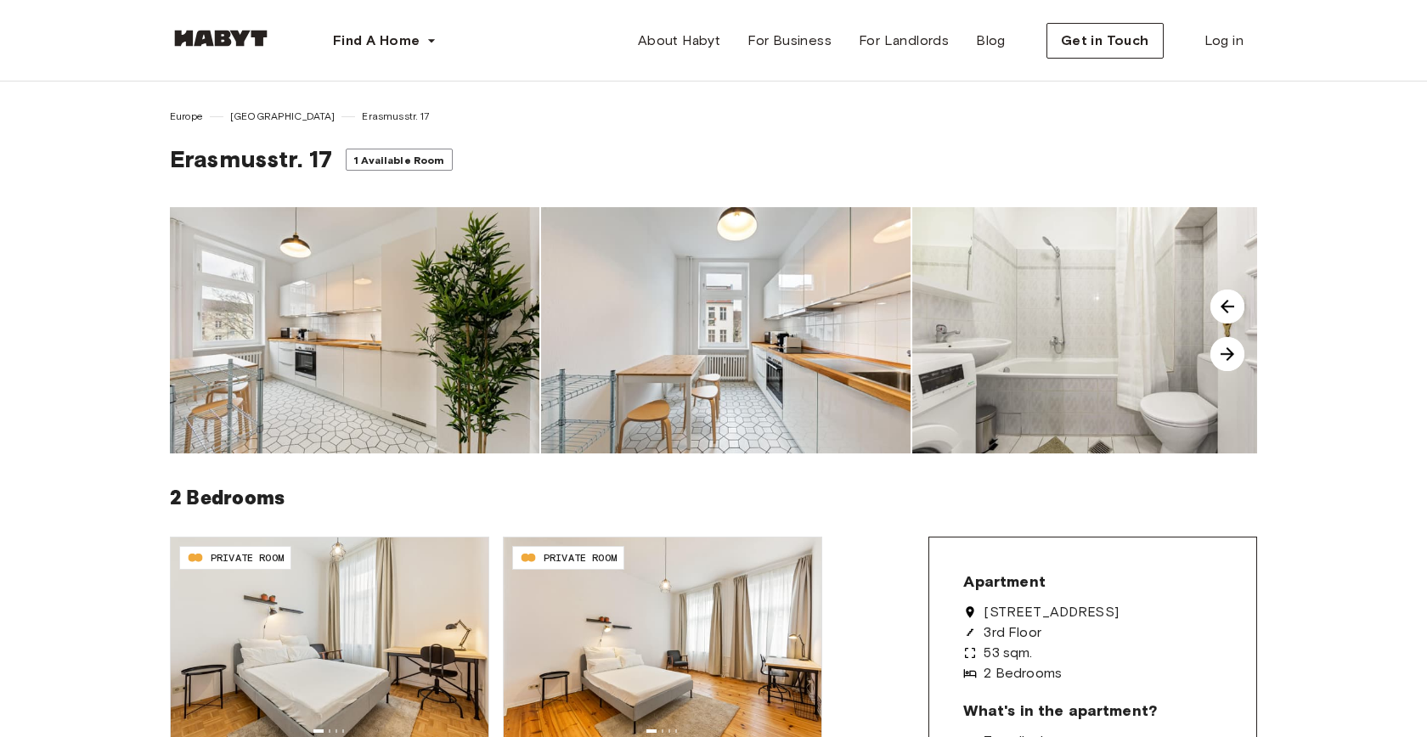
click at [362, 116] on span "Erasmusstr. 17" at bounding box center [395, 116] width 67 height 15
copy span "Erasmusstr"
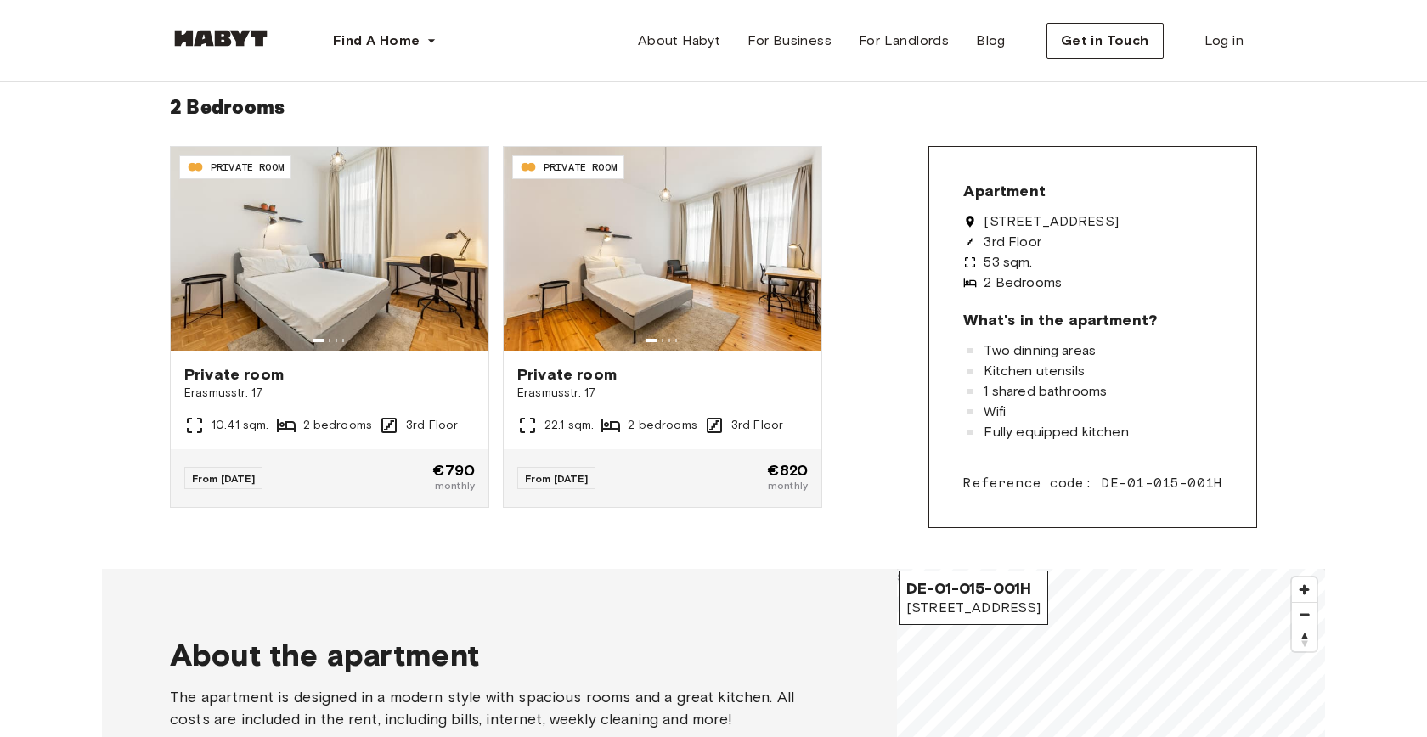
scroll to position [388, 0]
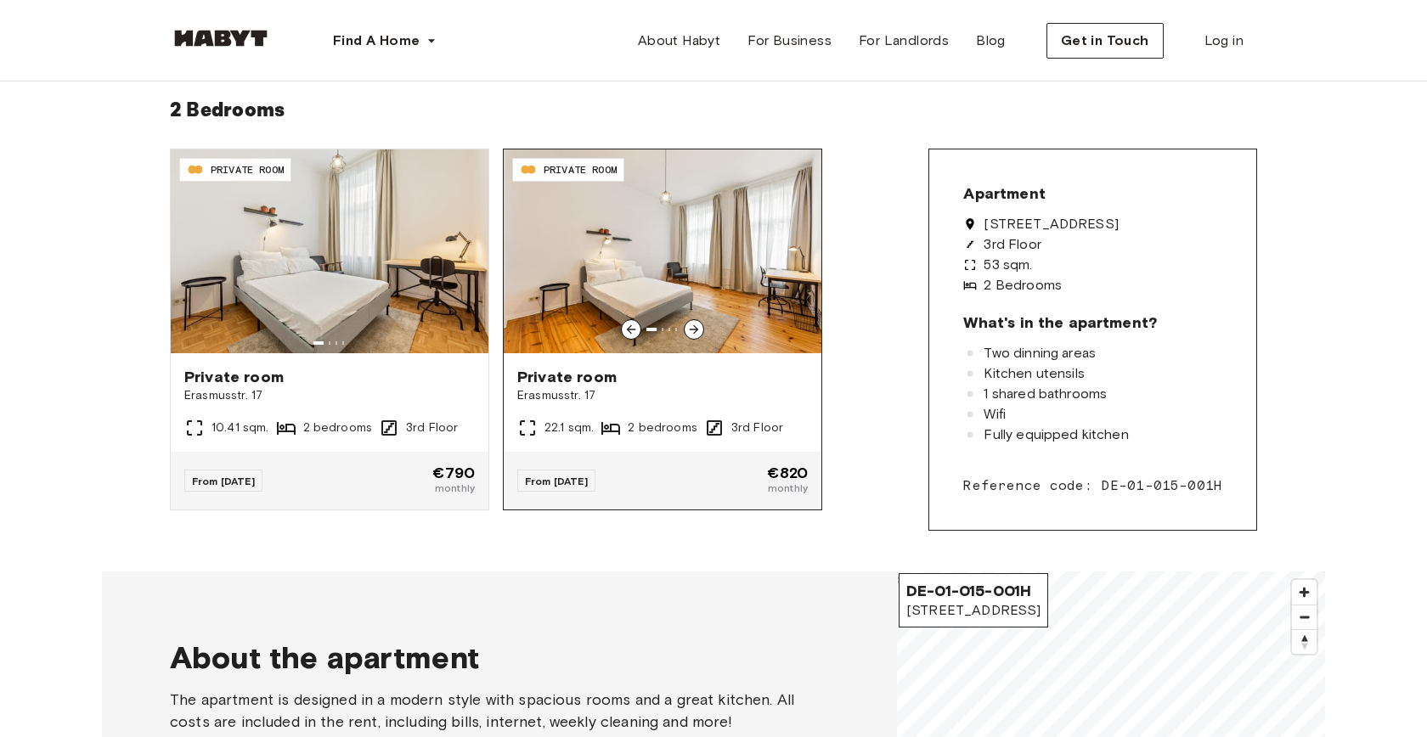
click at [742, 232] on img at bounding box center [663, 252] width 318 height 204
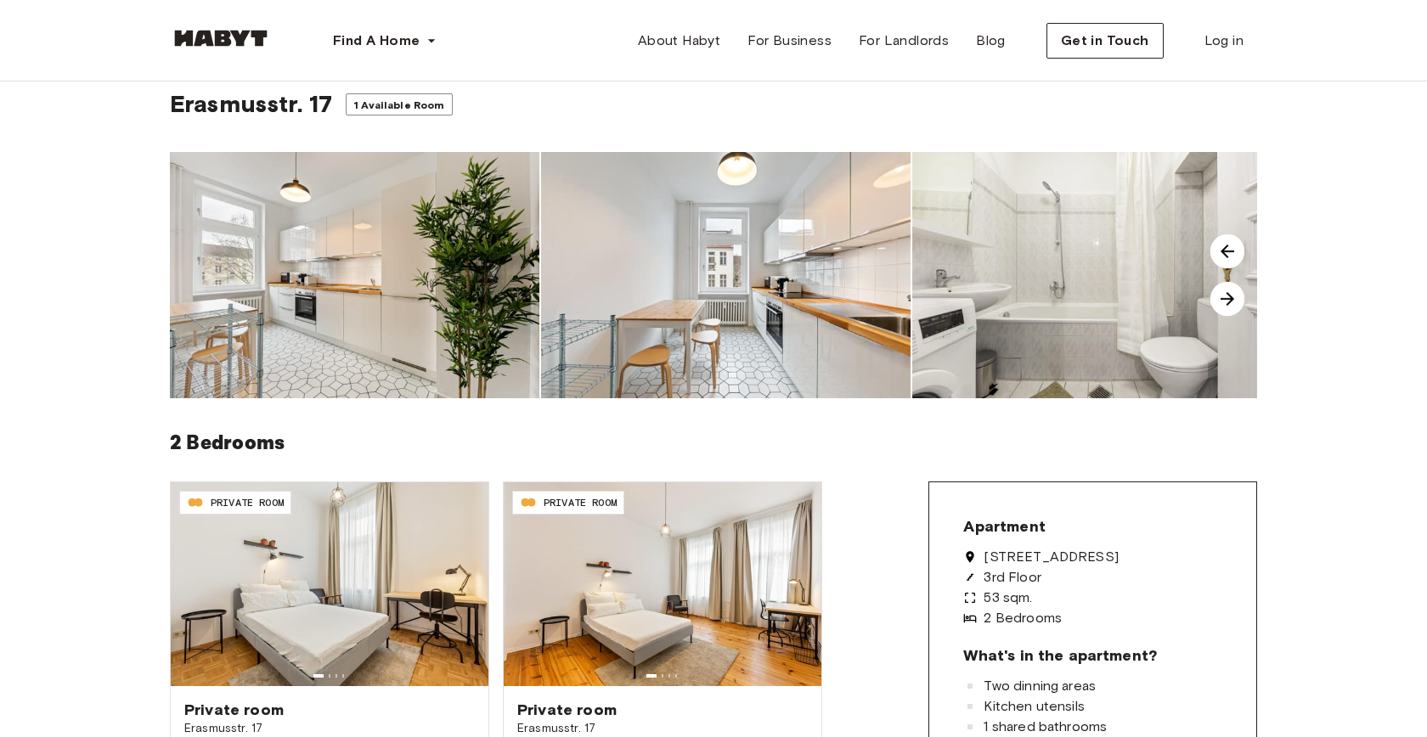
scroll to position [60, 0]
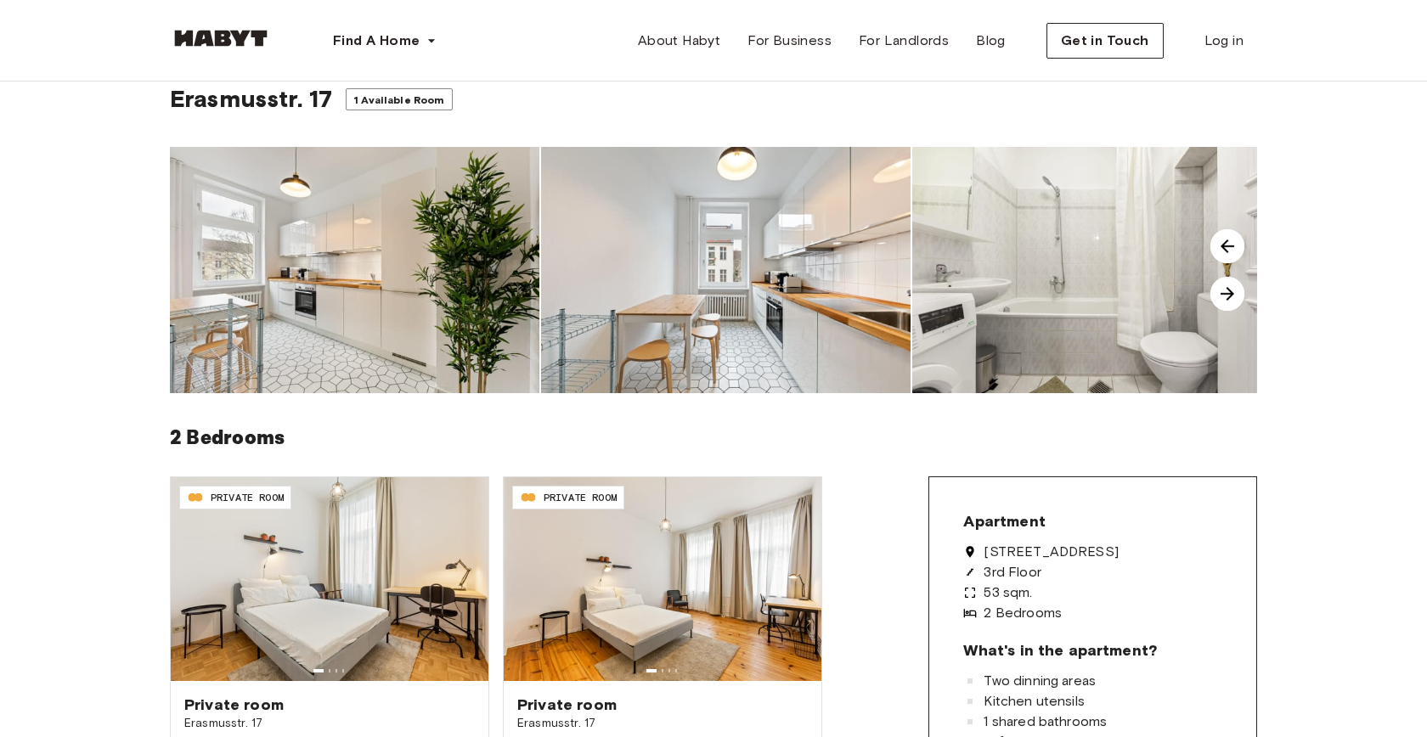
click at [1220, 286] on img at bounding box center [1228, 294] width 34 height 34
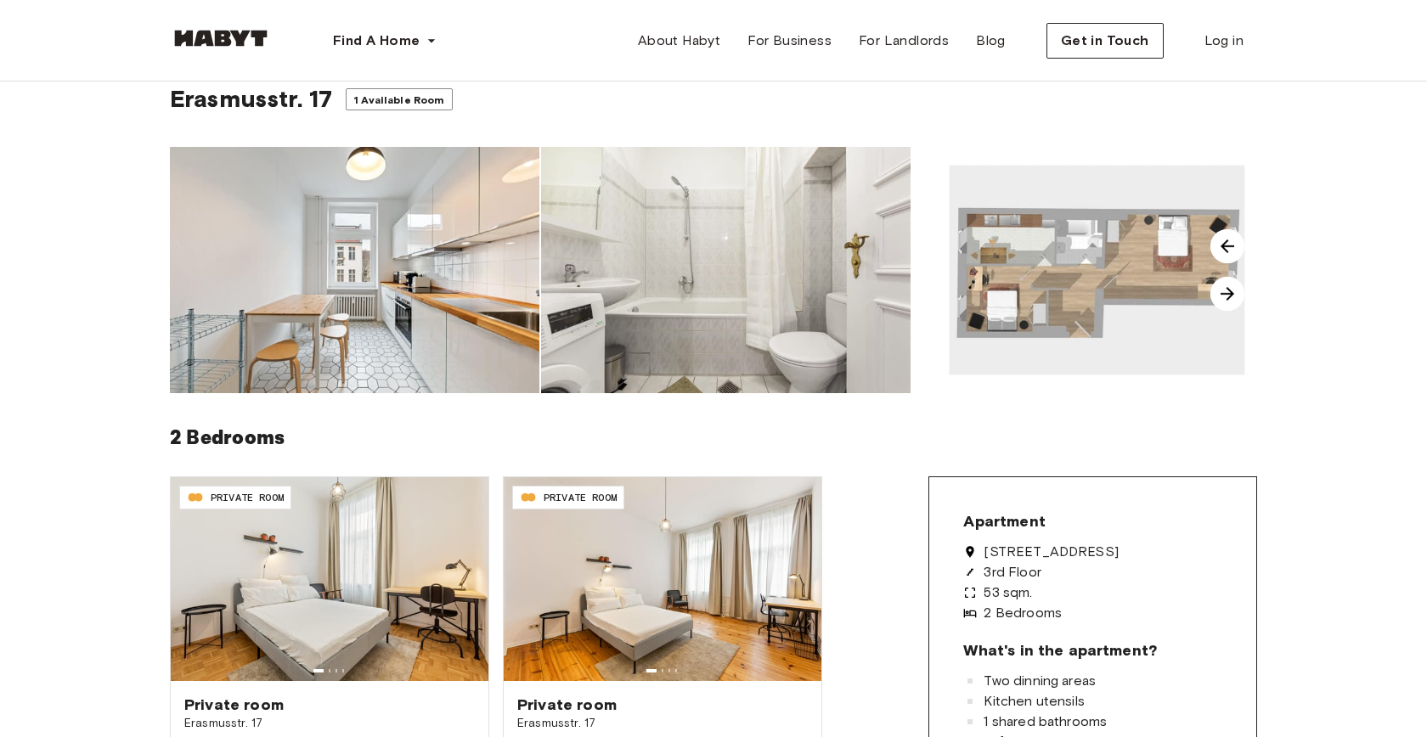
click at [1026, 306] on img at bounding box center [1097, 270] width 370 height 246
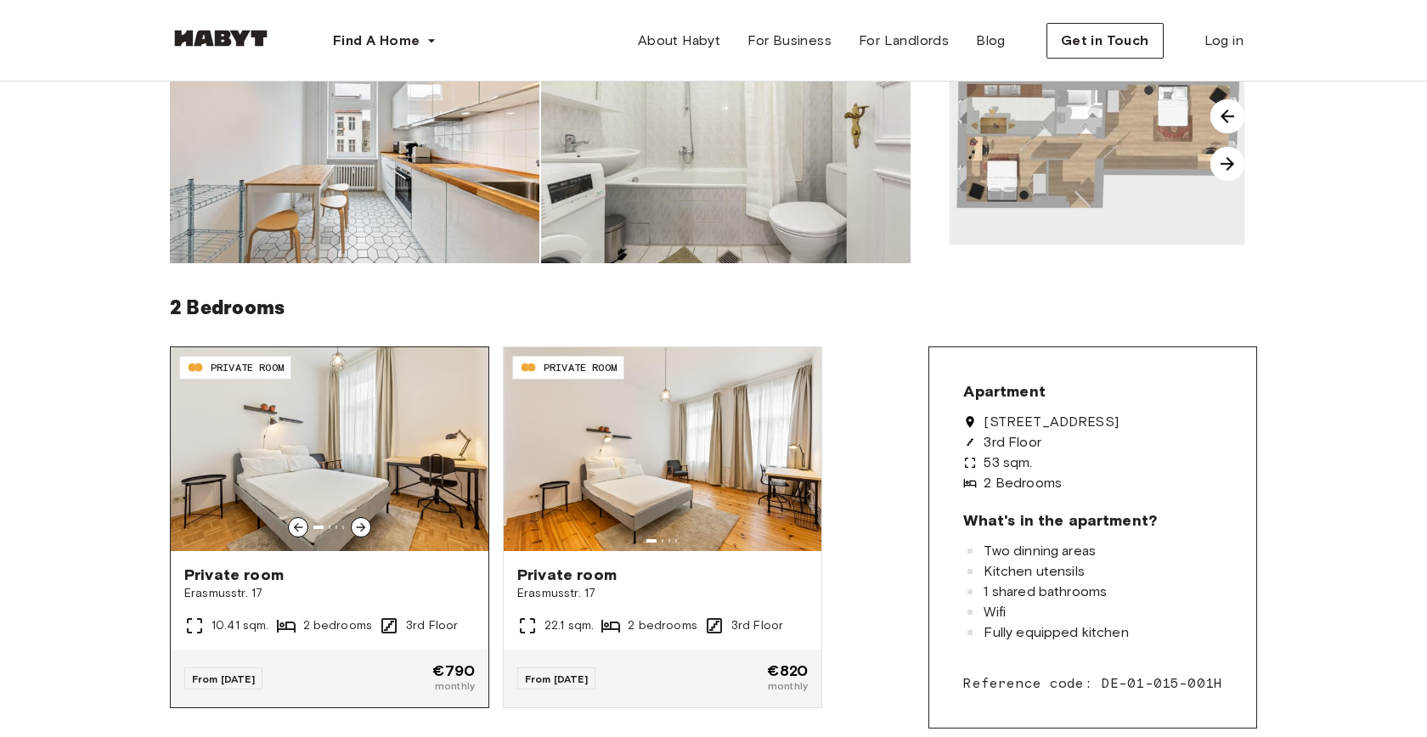
scroll to position [192, 0]
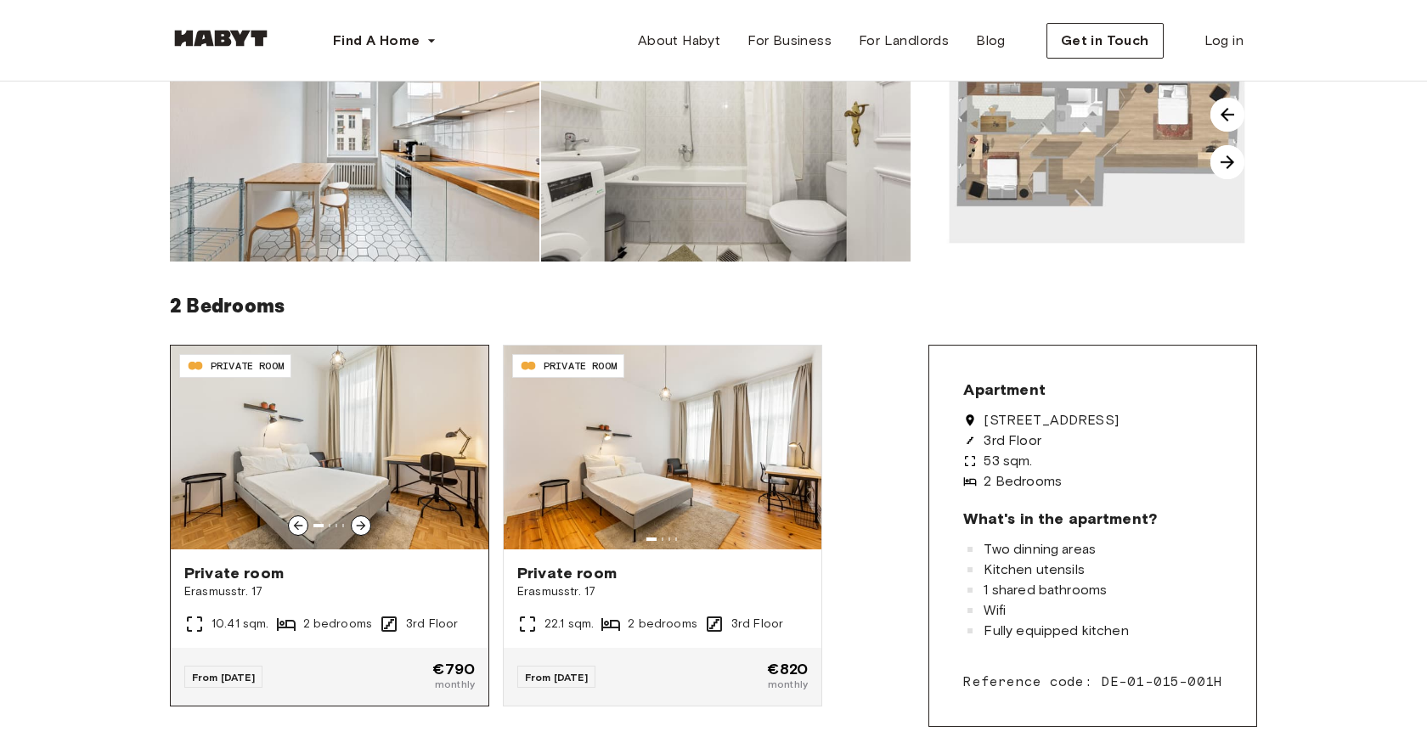
click at [372, 409] on img at bounding box center [330, 448] width 318 height 204
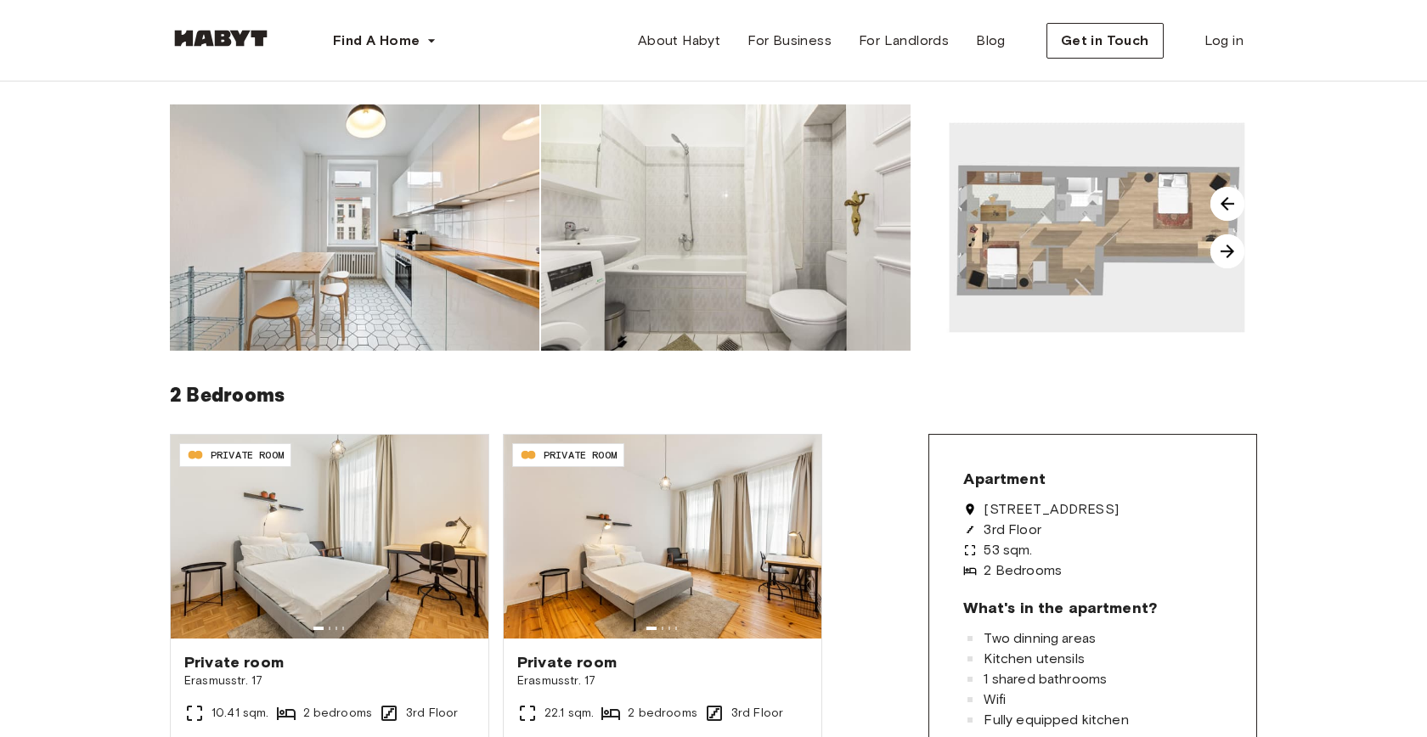
scroll to position [0, 0]
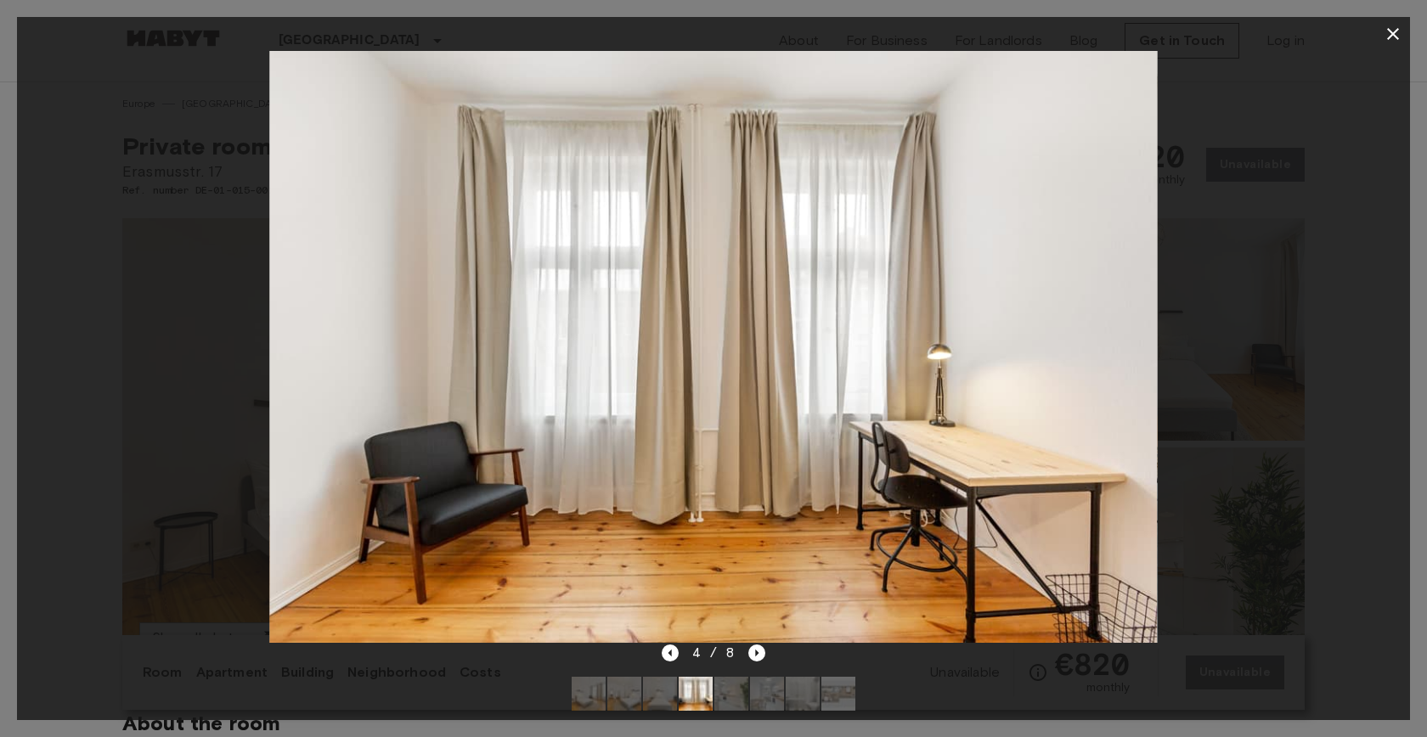
click at [1397, 30] on icon "button" at bounding box center [1393, 34] width 12 height 12
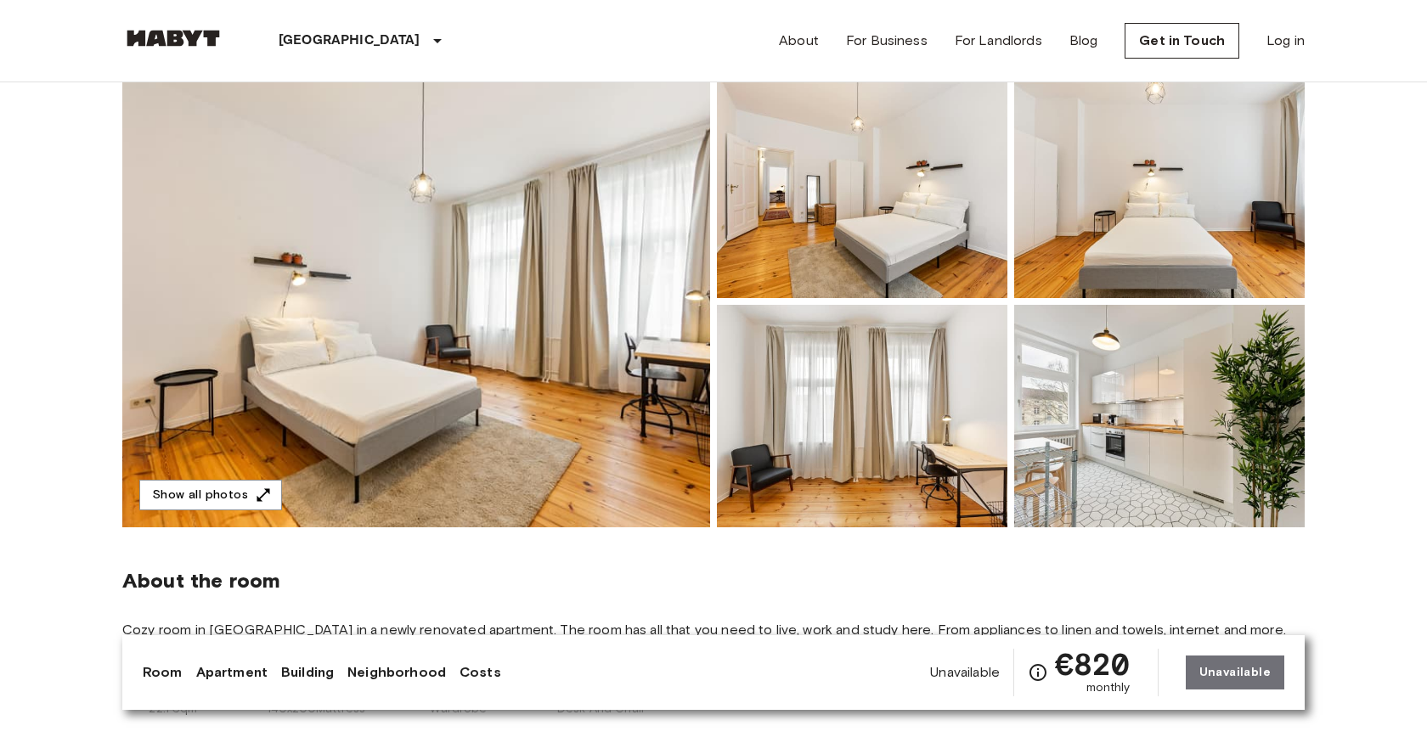
scroll to position [206, 0]
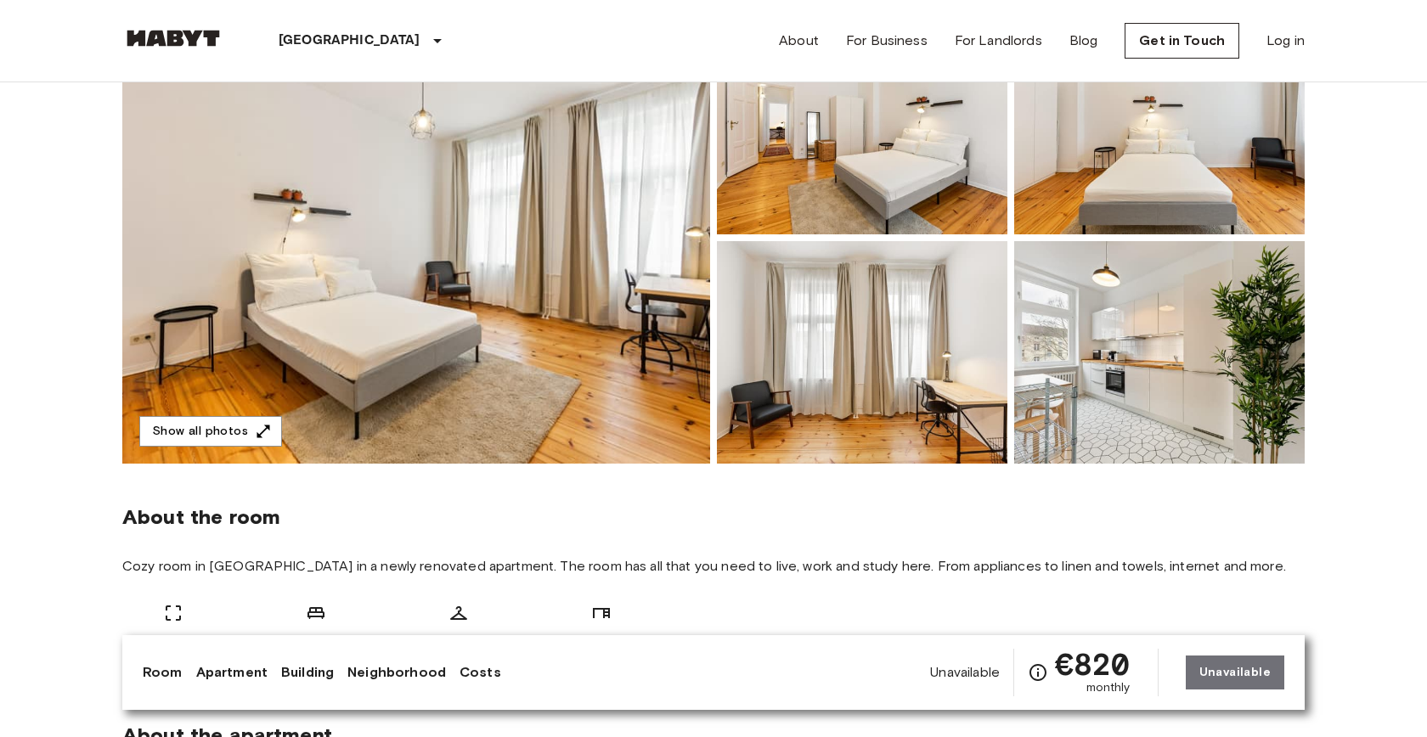
click at [218, 674] on link "Apartment" at bounding box center [231, 673] width 71 height 20
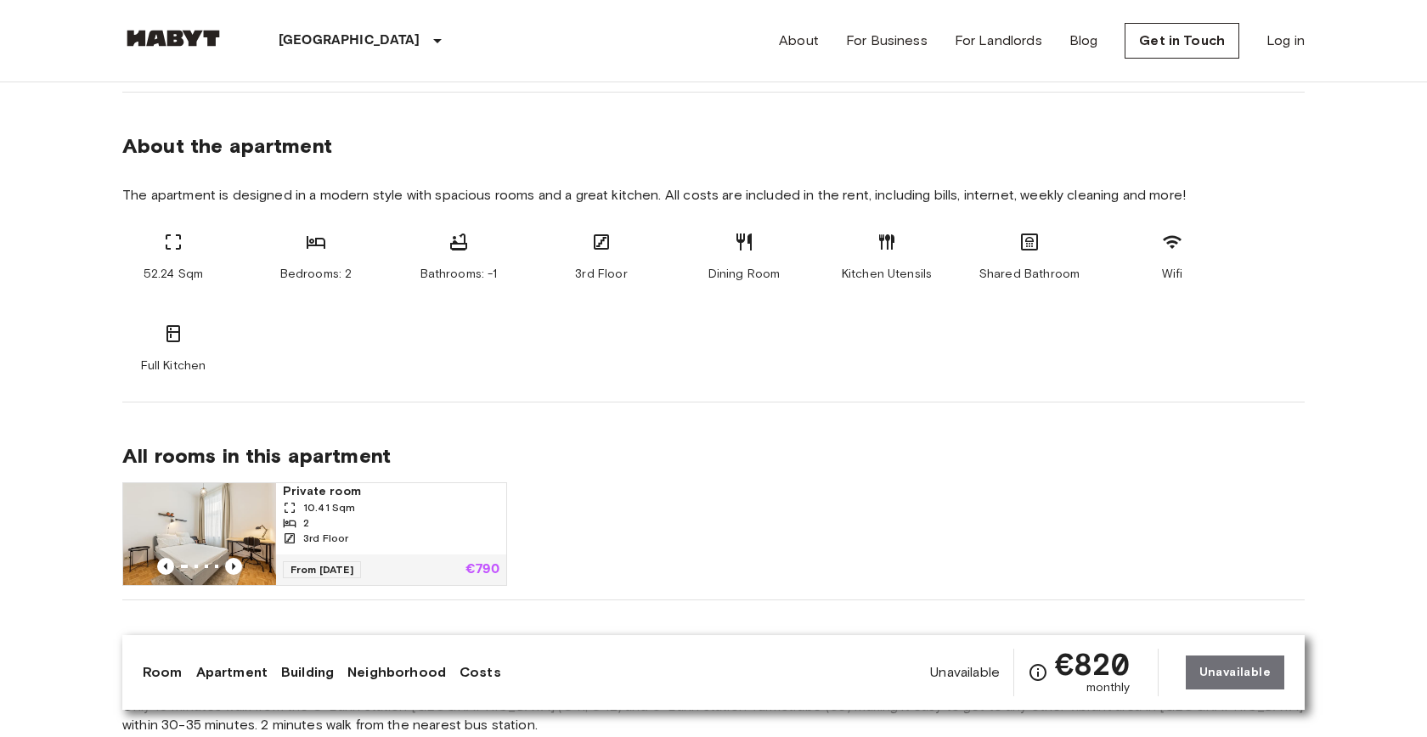
scroll to position [807, 0]
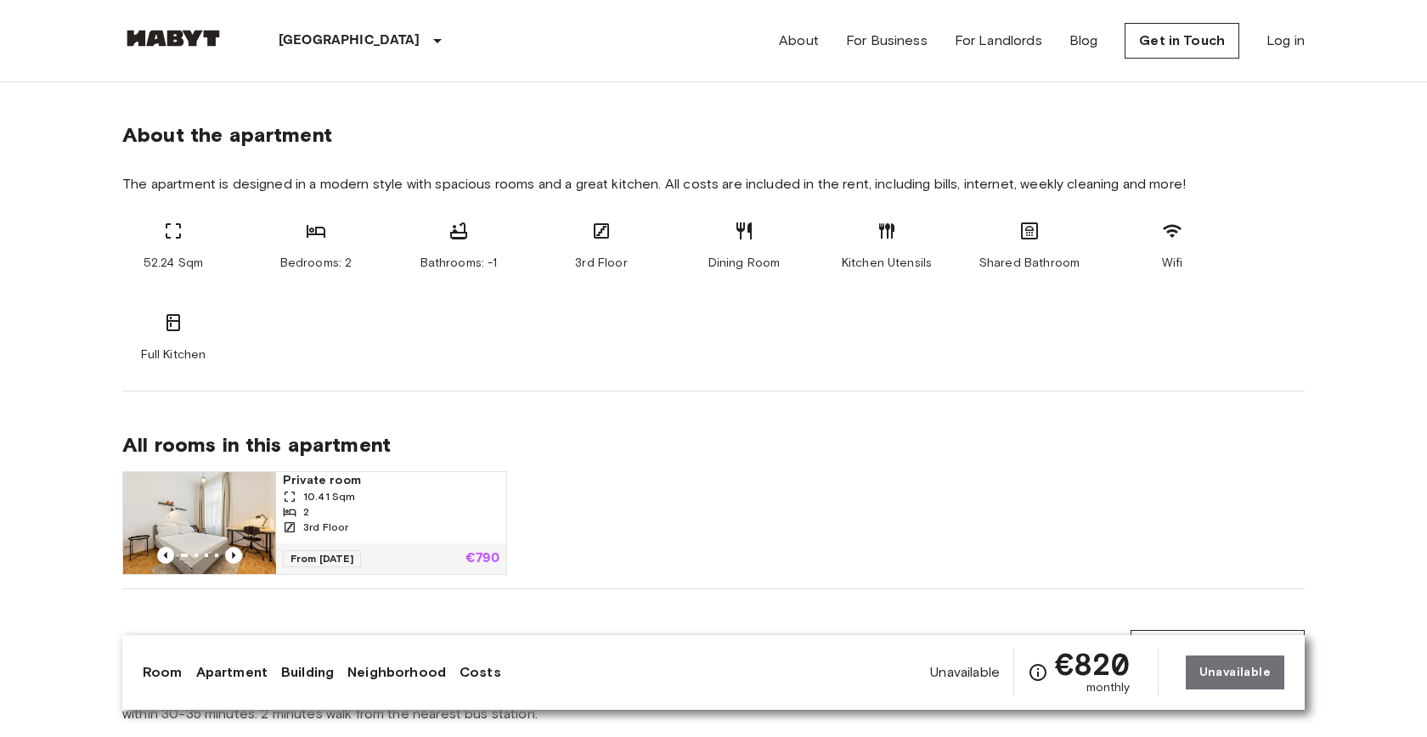
click at [218, 674] on link "Apartment" at bounding box center [231, 673] width 71 height 20
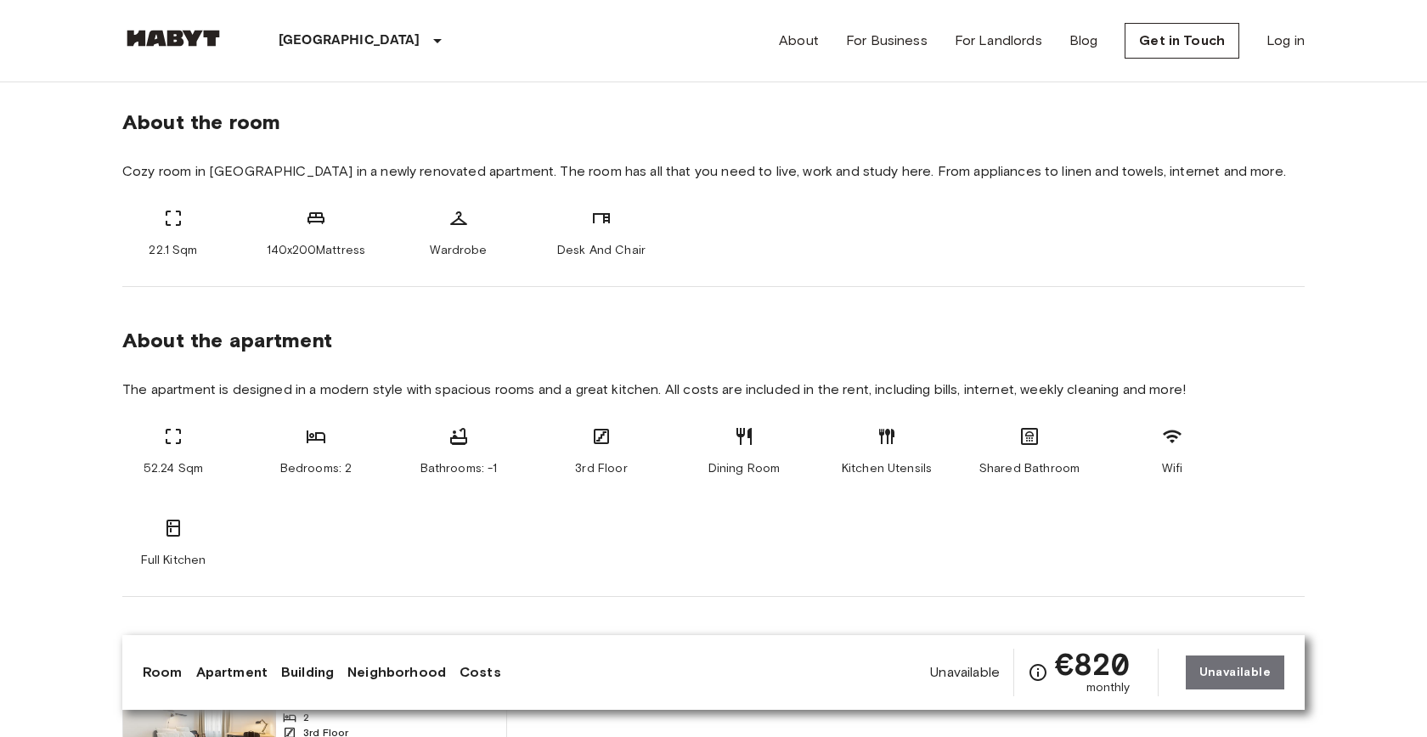
scroll to position [0, 0]
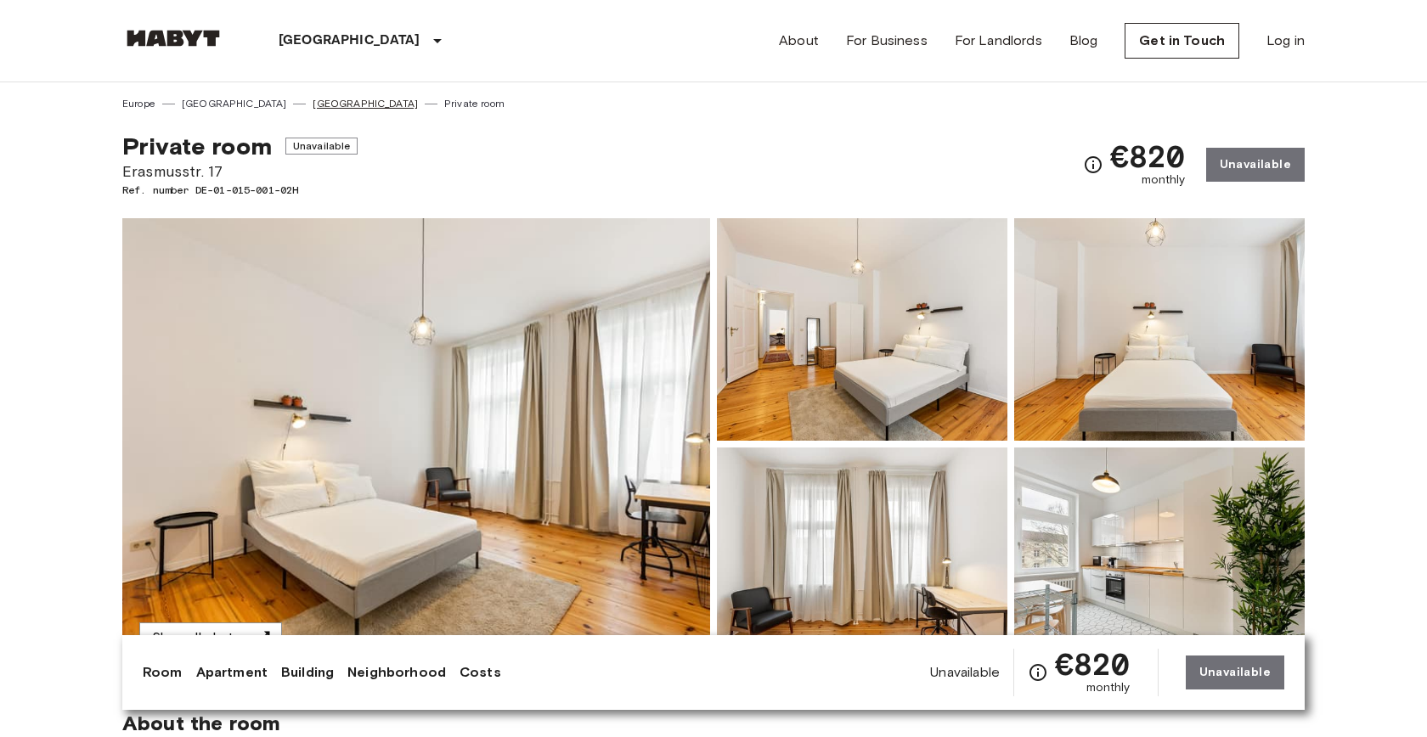
click at [313, 102] on link "[GEOGRAPHIC_DATA]" at bounding box center [365, 103] width 105 height 15
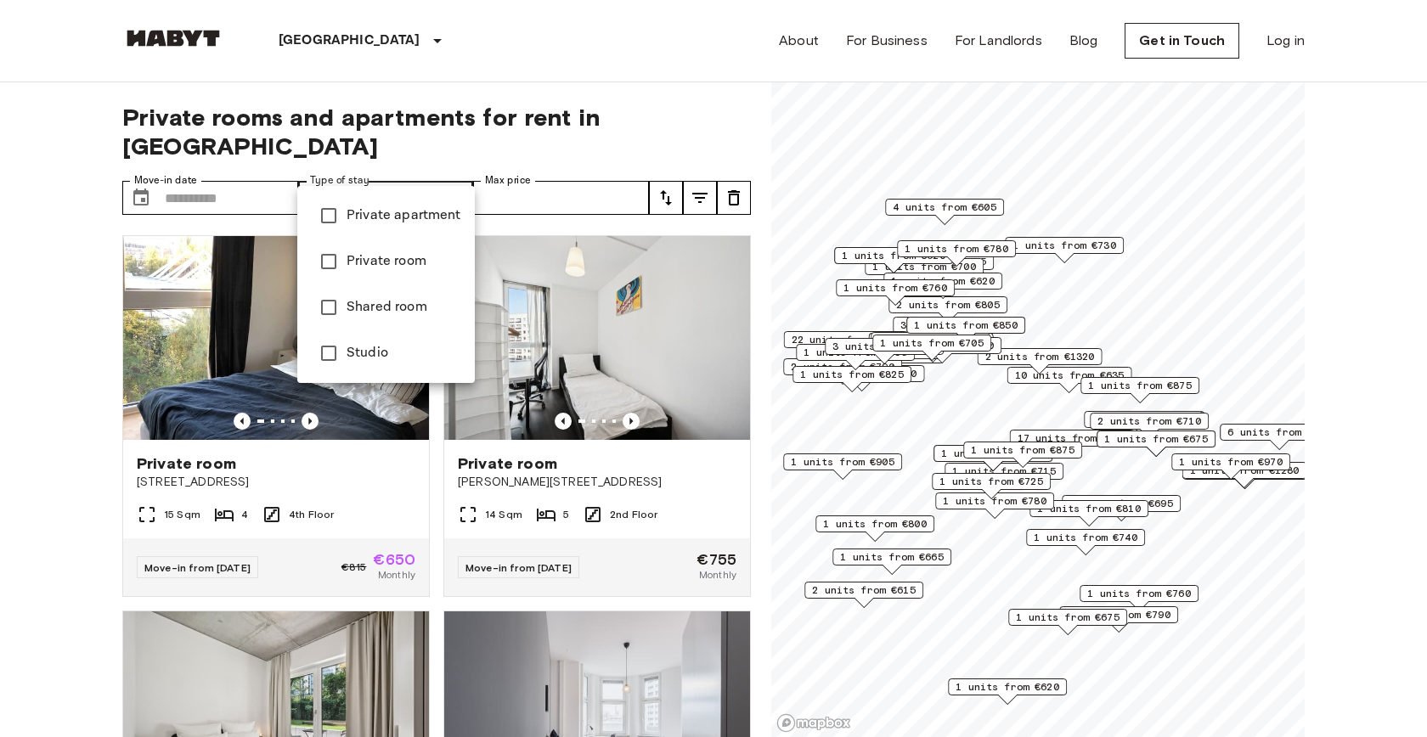
click at [405, 228] on li "Private apartment" at bounding box center [386, 216] width 178 height 46
type input "**********"
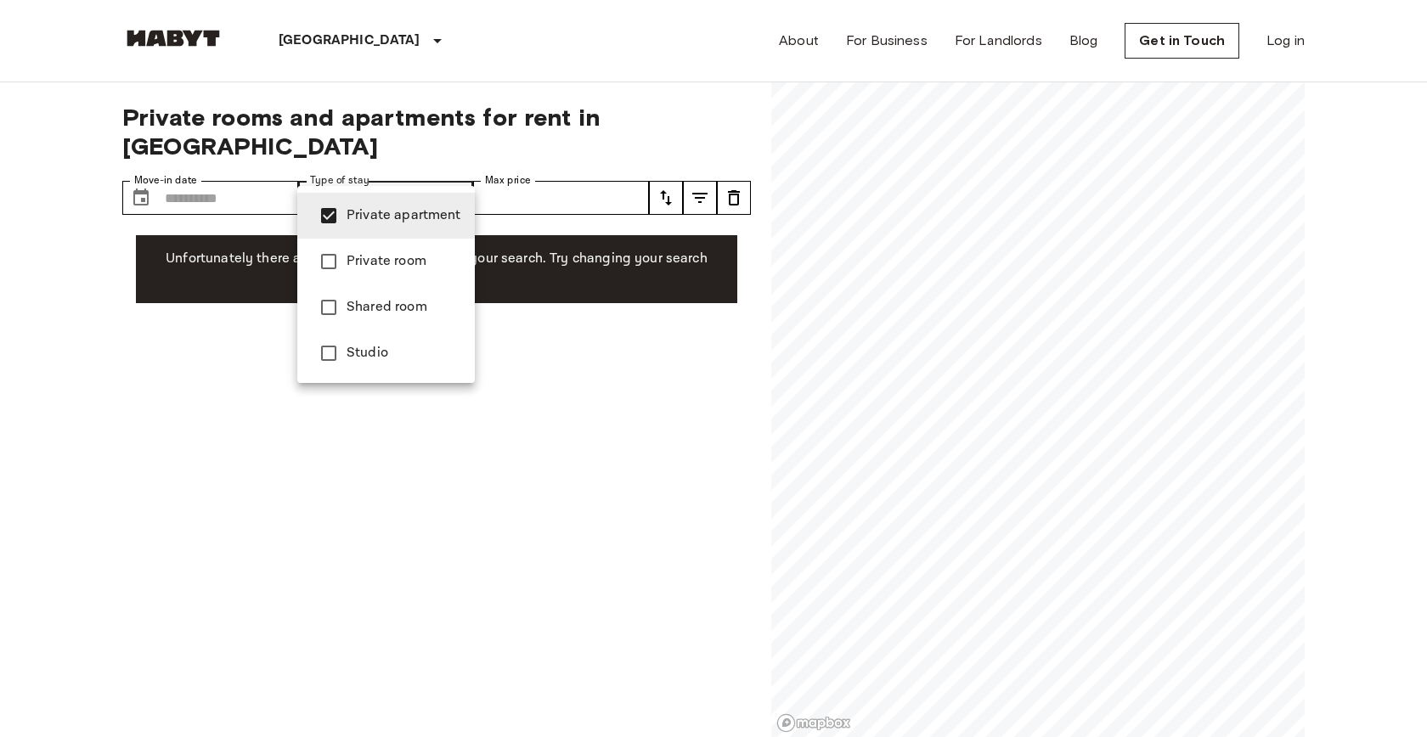
click at [67, 320] on div at bounding box center [713, 368] width 1427 height 737
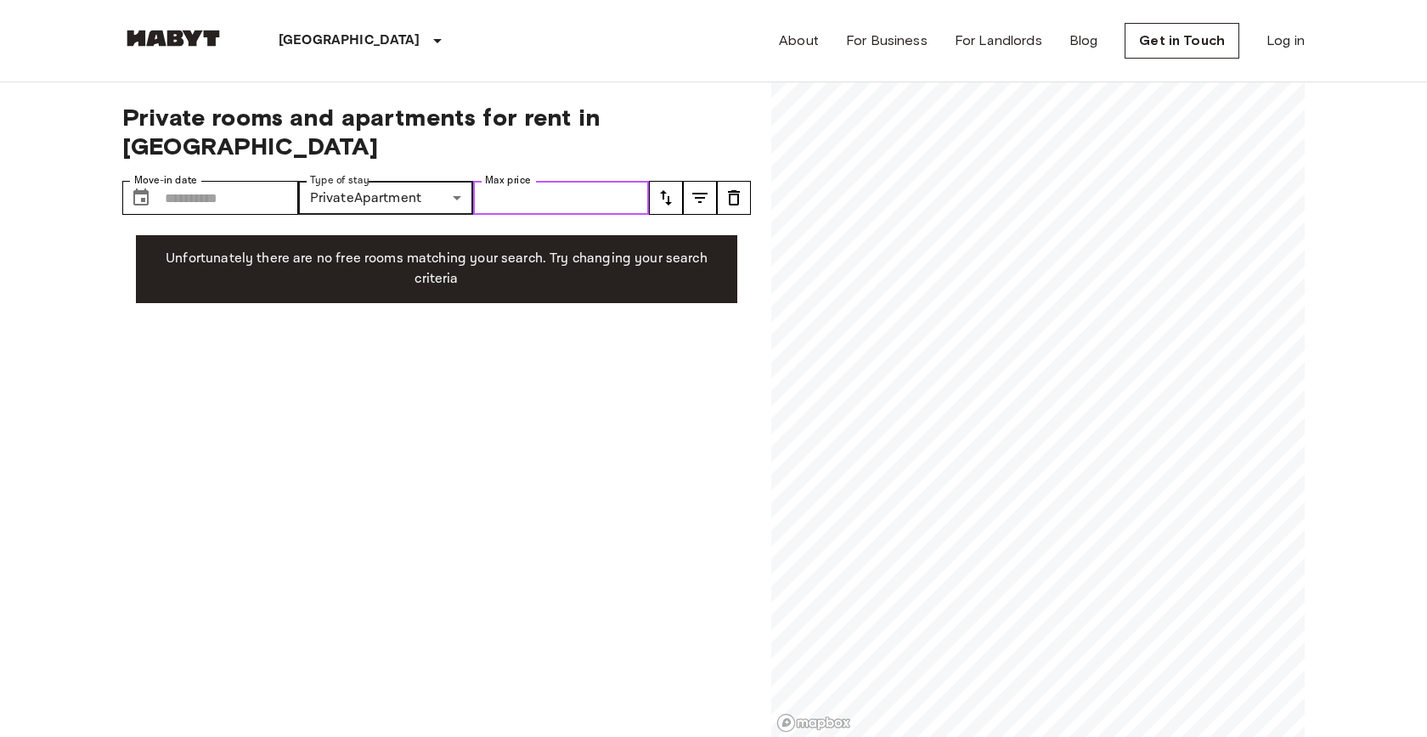
click at [572, 181] on input "Max price" at bounding box center [561, 198] width 176 height 34
click at [238, 181] on input "Move-in date" at bounding box center [231, 198] width 133 height 34
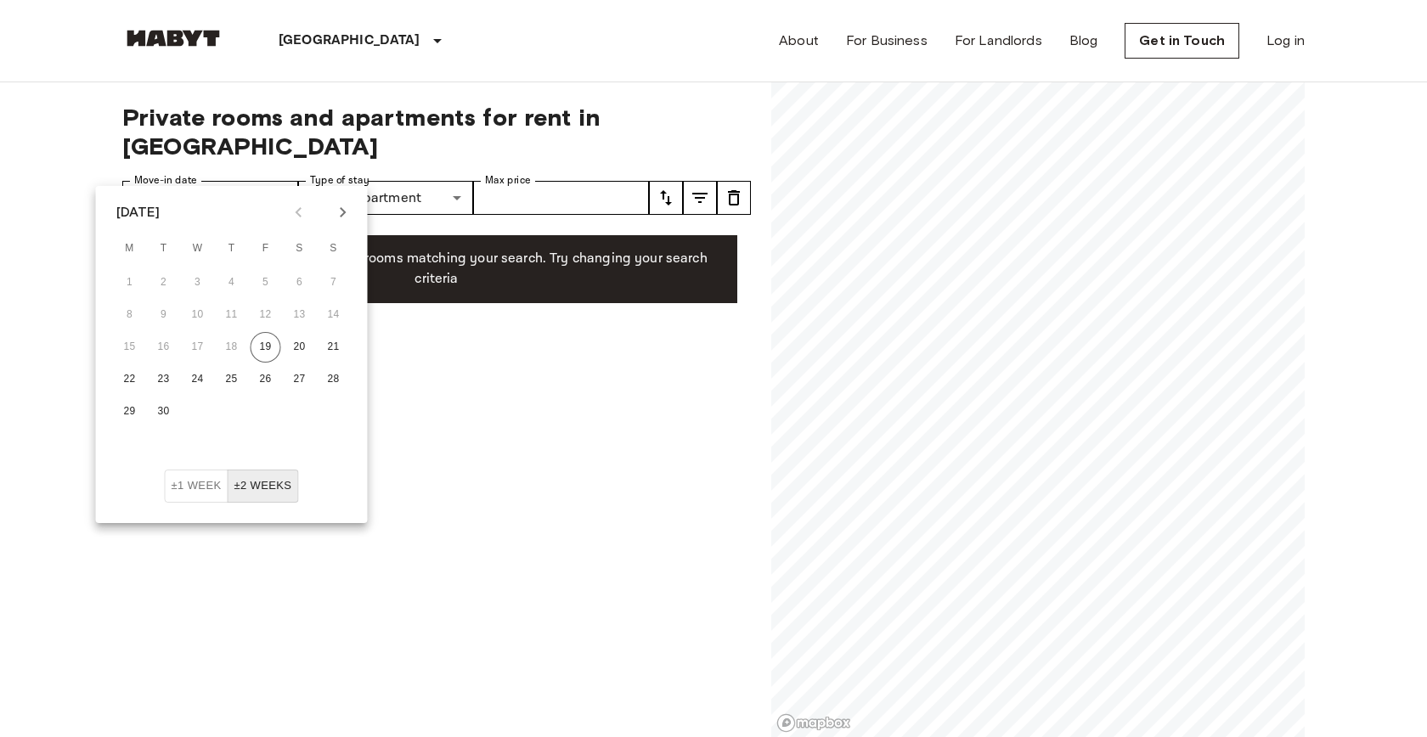
click at [550, 437] on div "**********" at bounding box center [436, 410] width 629 height 656
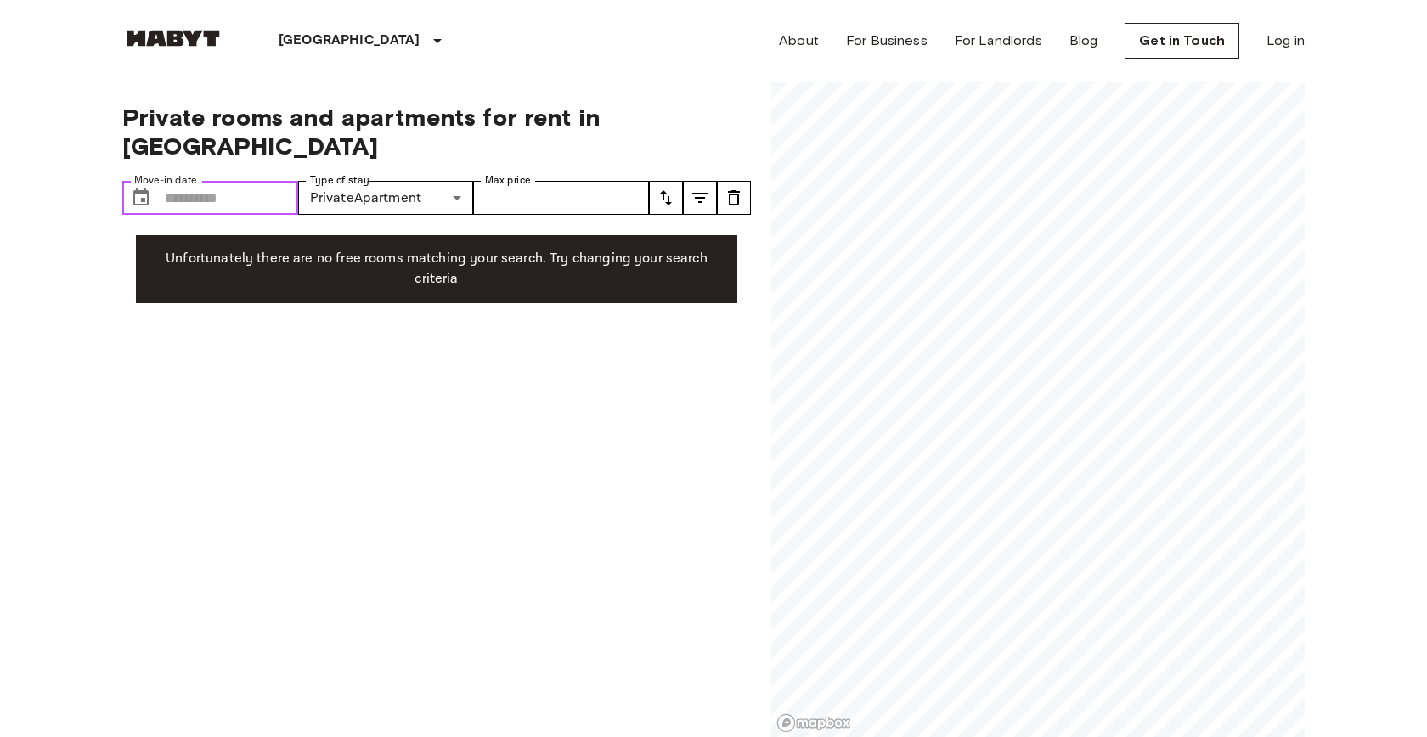
click at [194, 181] on input "Move-in date" at bounding box center [231, 198] width 133 height 34
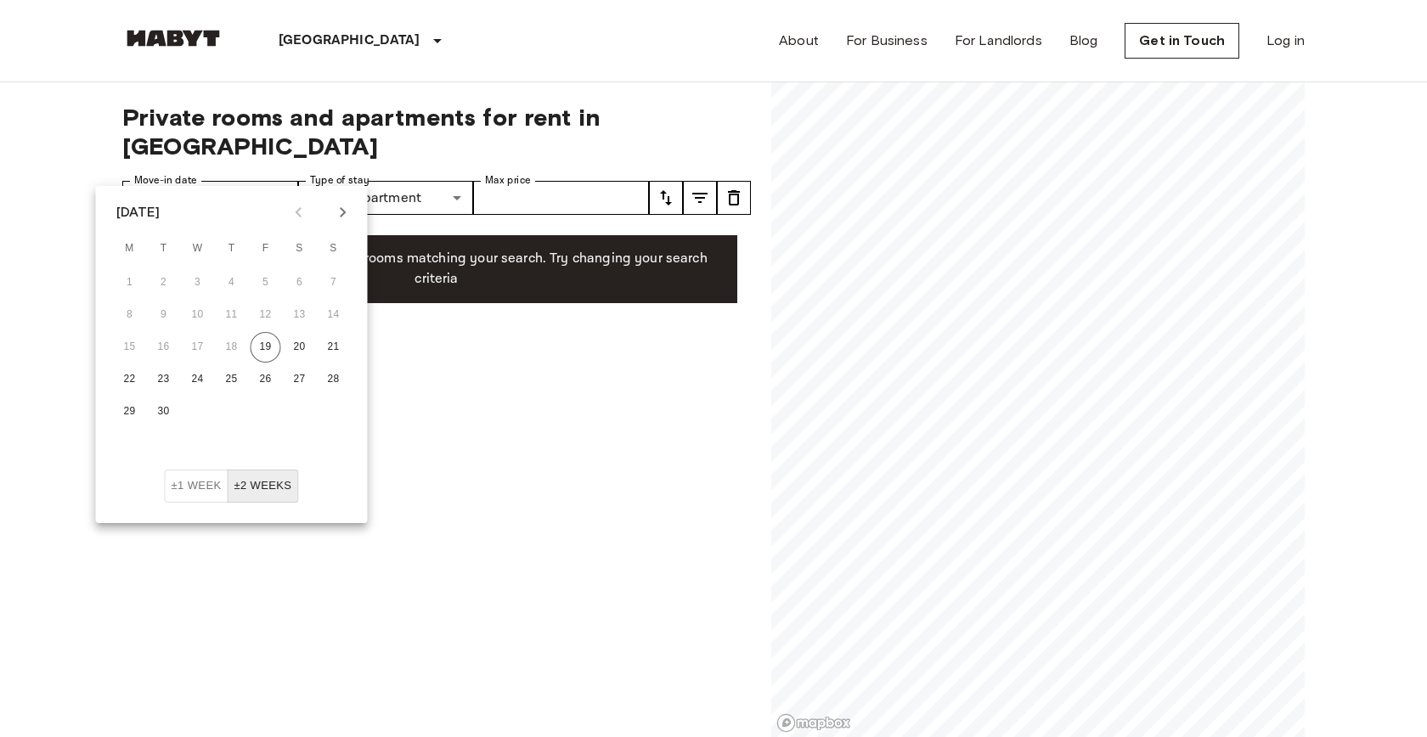
click at [523, 426] on div "**********" at bounding box center [436, 410] width 629 height 656
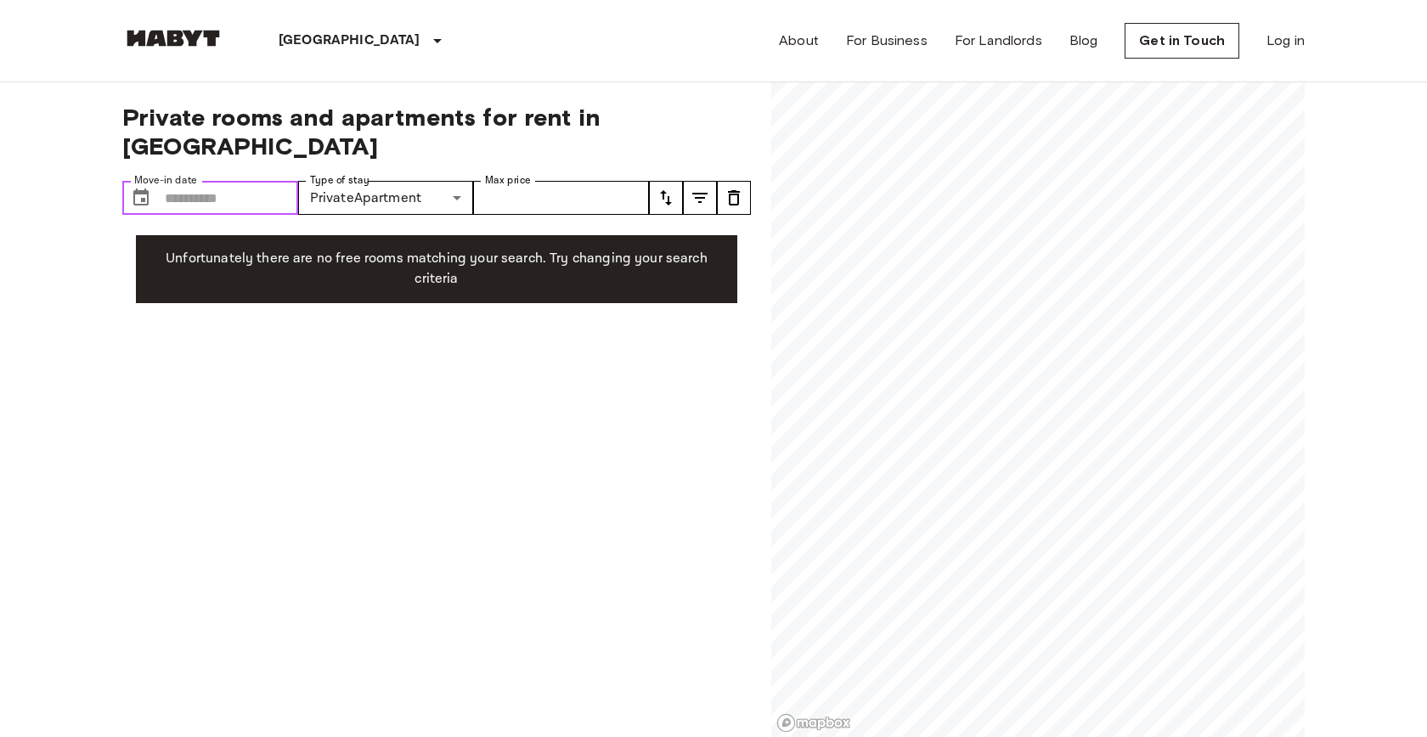
click at [221, 181] on input "Move-in date" at bounding box center [231, 198] width 133 height 34
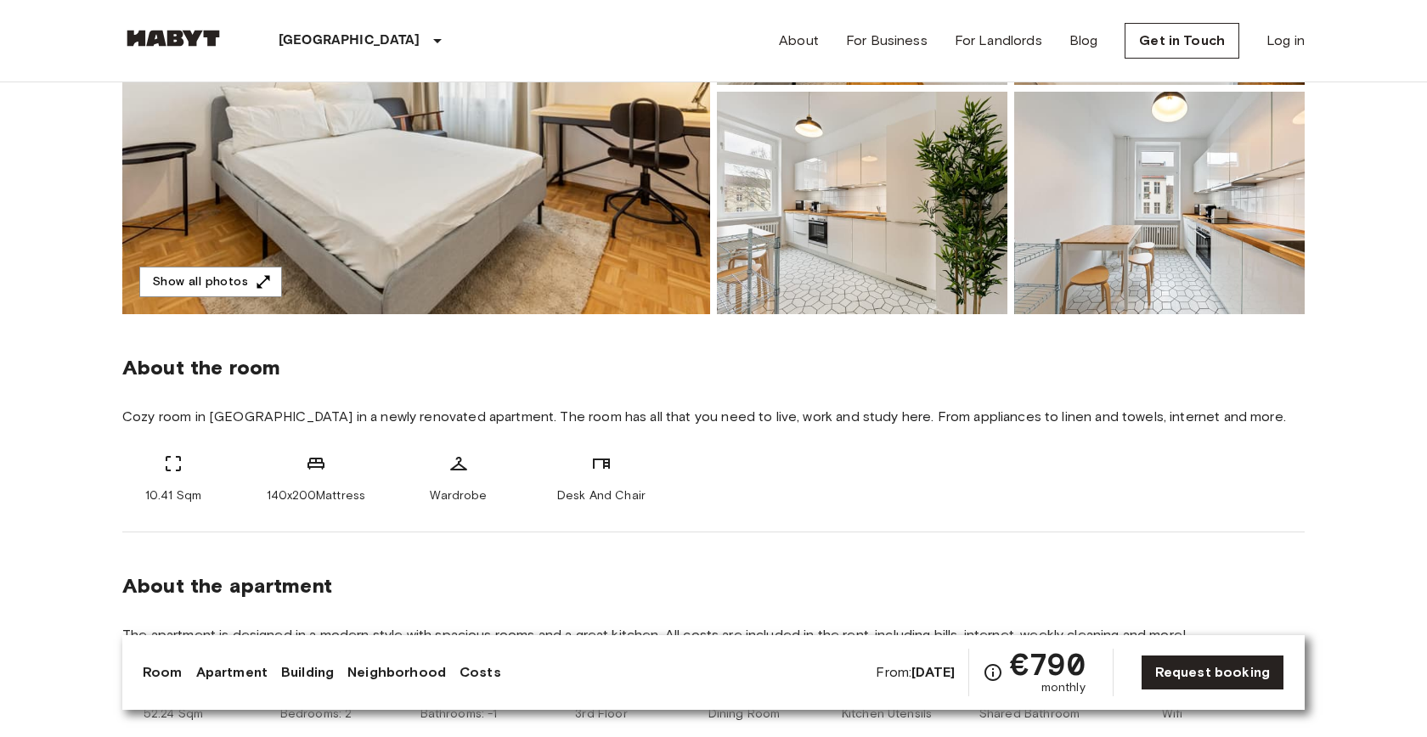
scroll to position [358, 0]
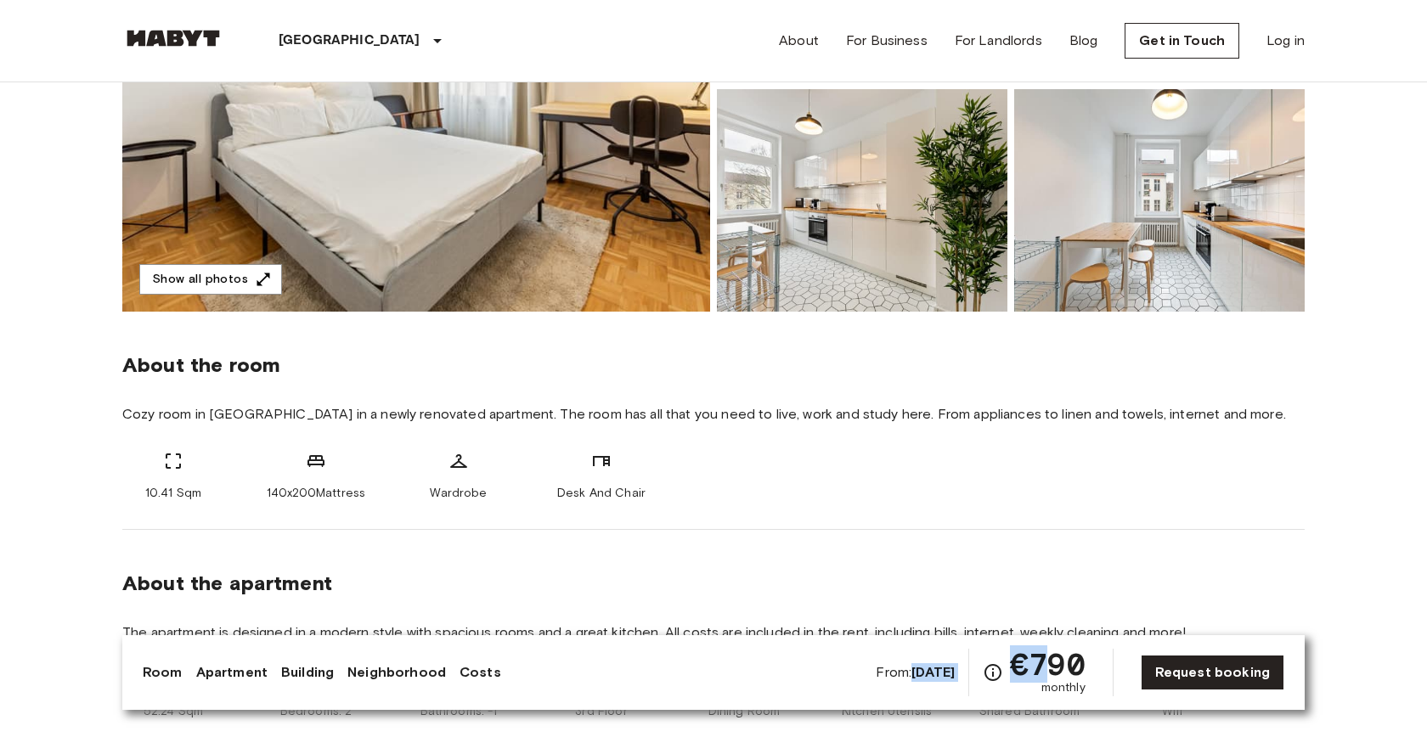
drag, startPoint x: 885, startPoint y: 673, endPoint x: 1047, endPoint y: 674, distance: 162.3
click at [1047, 674] on div "From: [DATE] €790 monthly" at bounding box center [980, 673] width 209 height 48
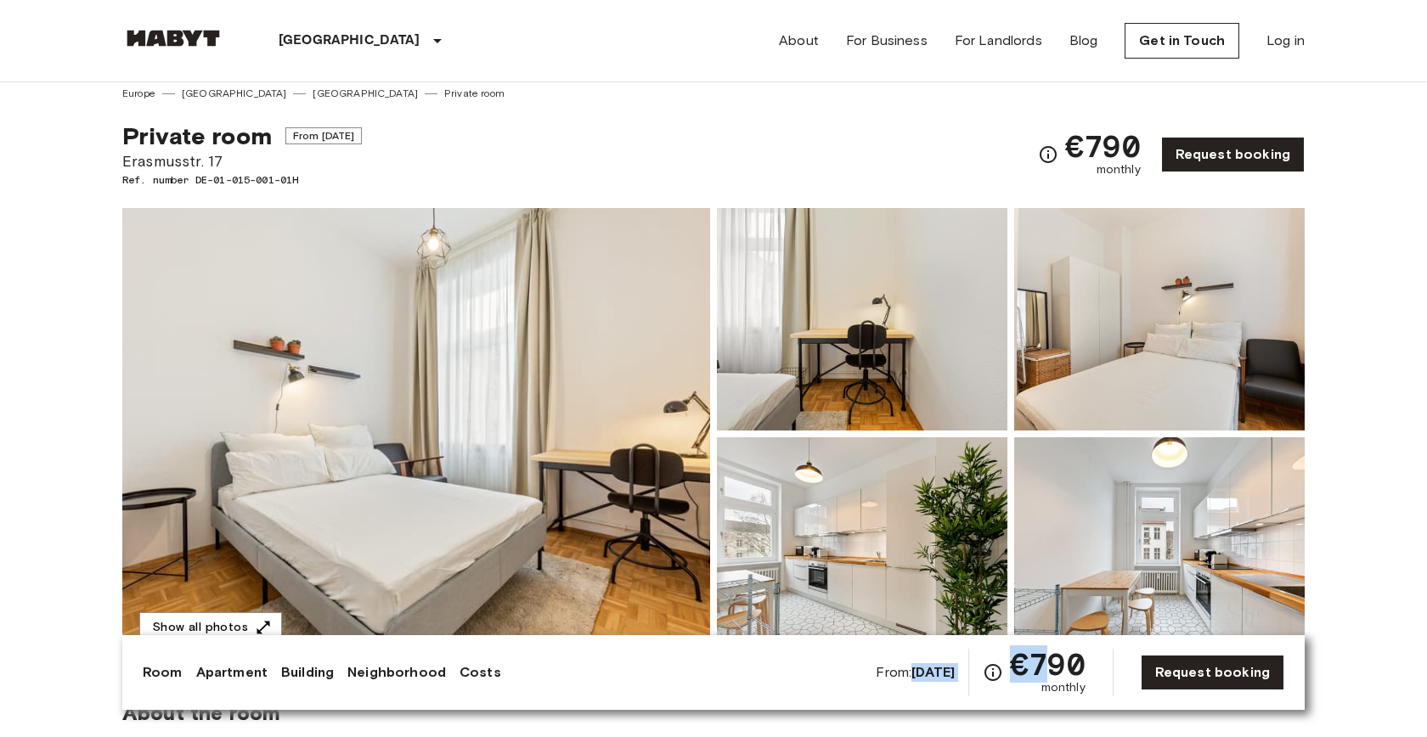
scroll to position [0, 0]
